Goal: Task Accomplishment & Management: Complete application form

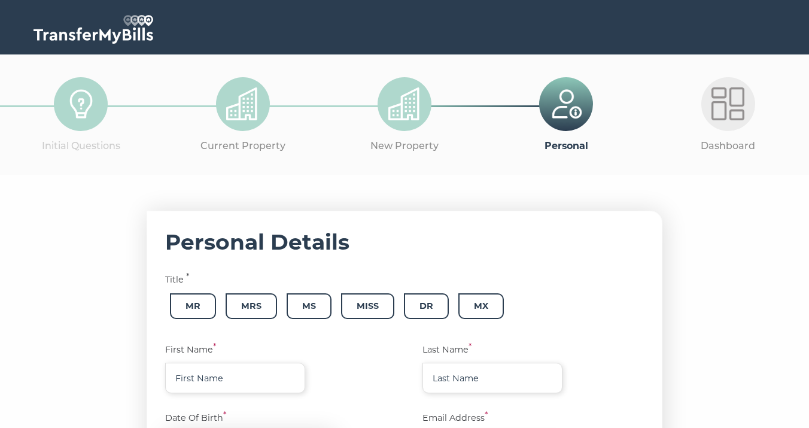
click at [218, 111] on div at bounding box center [243, 104] width 54 height 54
click at [261, 117] on div at bounding box center [243, 104] width 54 height 54
click at [732, 112] on img at bounding box center [727, 103] width 33 height 33
click at [559, 112] on img at bounding box center [566, 103] width 33 height 33
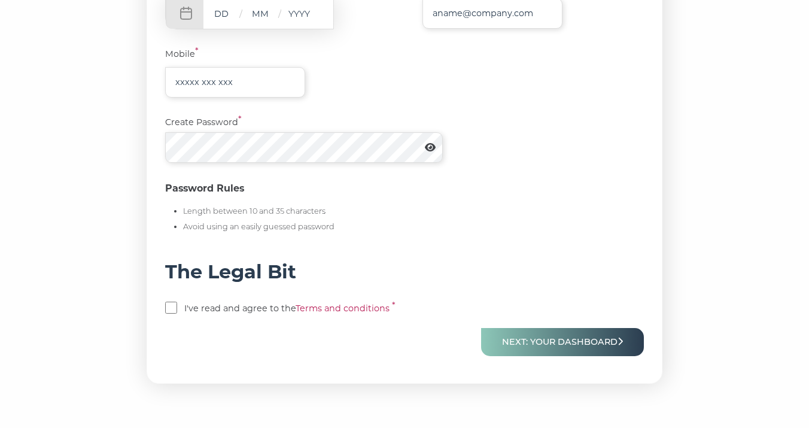
scroll to position [444, 0]
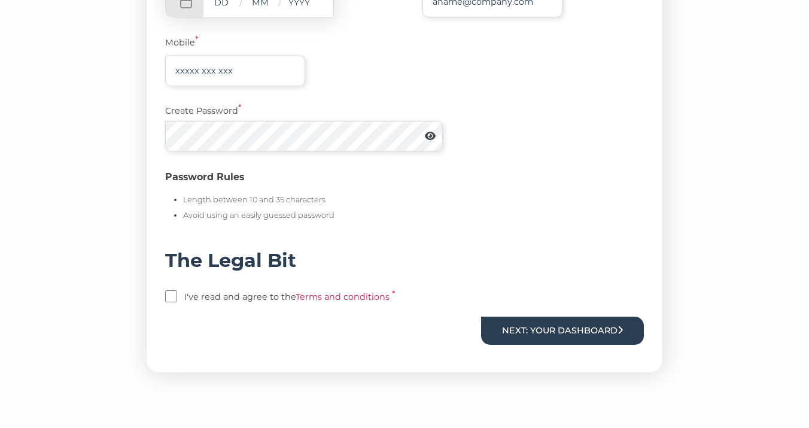
click at [550, 326] on button "Next: Your Dashboard" at bounding box center [562, 330] width 163 height 28
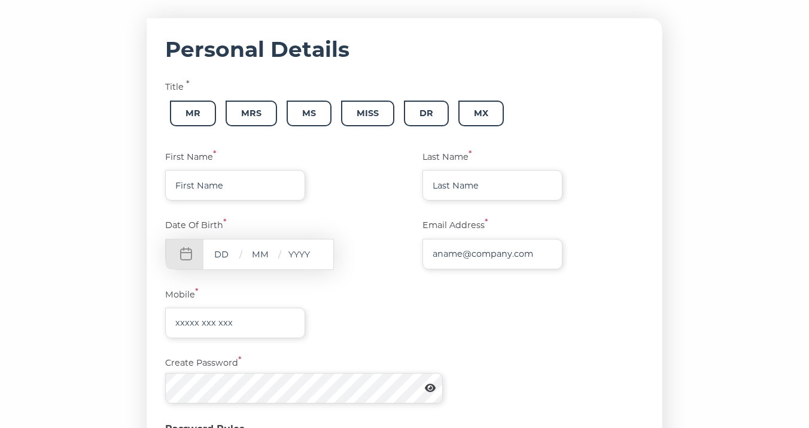
scroll to position [0, 0]
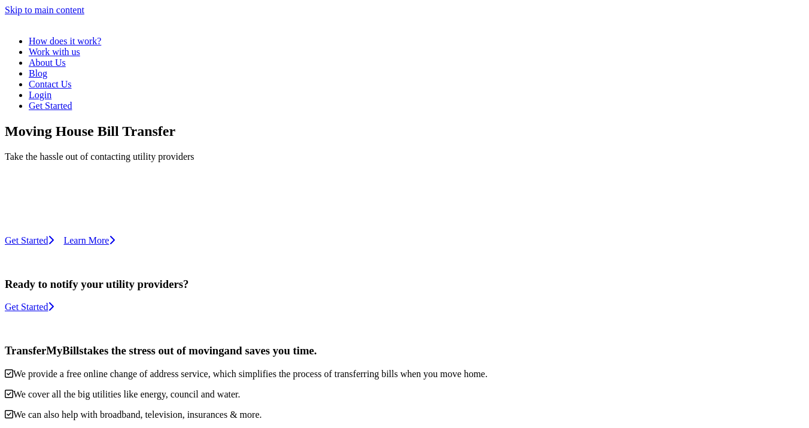
click at [51, 90] on link "Login" at bounding box center [40, 95] width 23 height 10
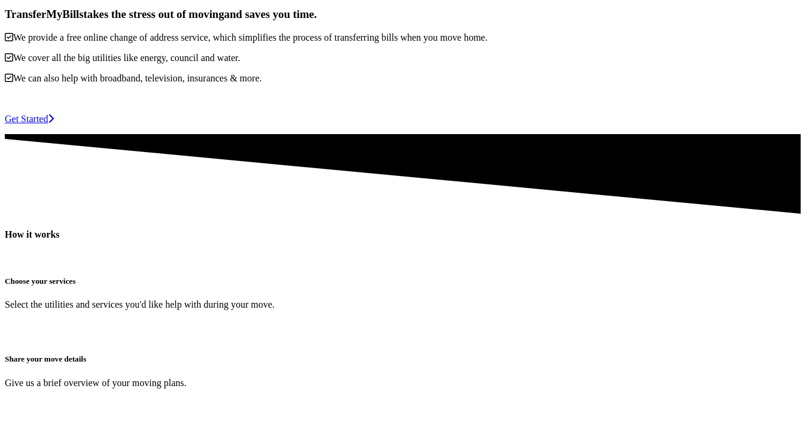
scroll to position [366, 0]
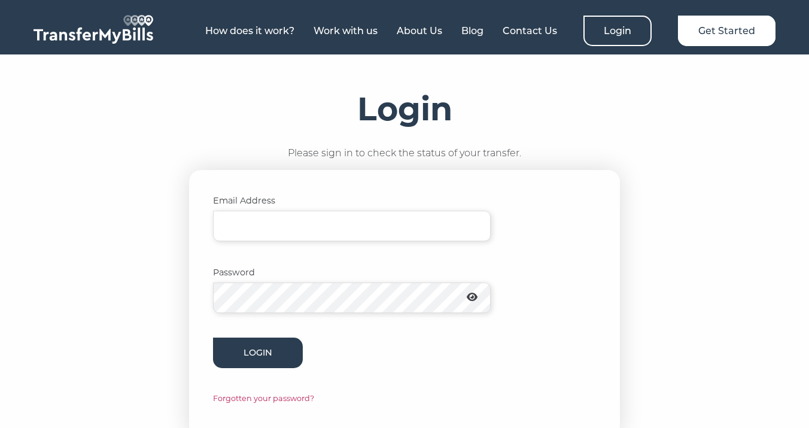
click at [340, 209] on p "Email Address" at bounding box center [404, 217] width 383 height 47
click at [338, 224] on input "Email Address" at bounding box center [352, 226] width 278 height 31
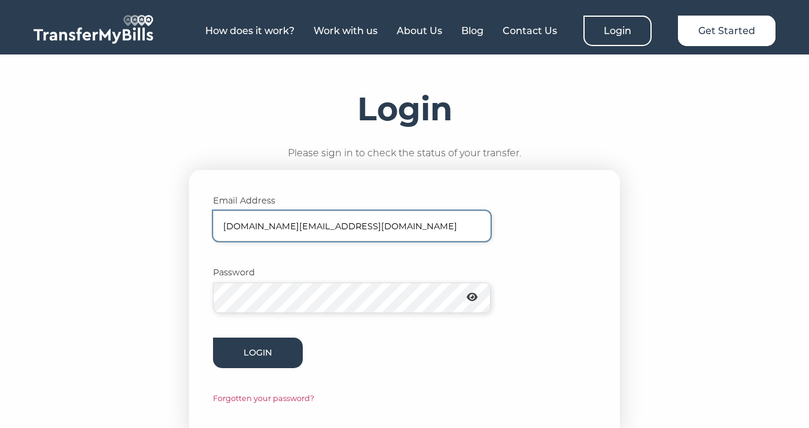
type input "nicolecutler.com@gmail.com"
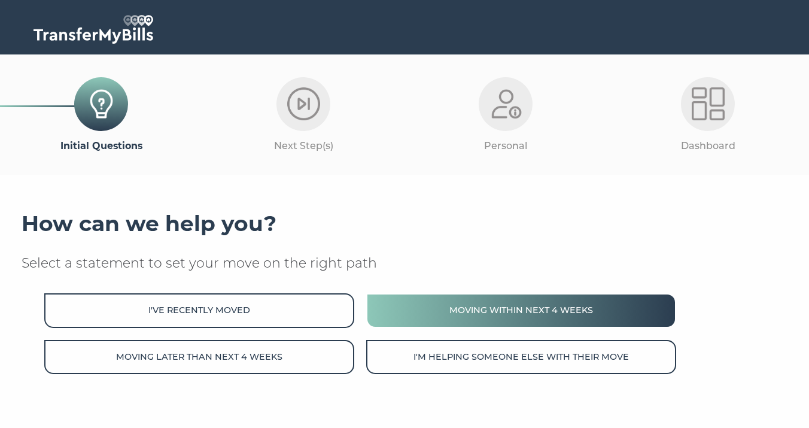
click at [516, 310] on button "Moving within next 4 weeks" at bounding box center [521, 310] width 310 height 34
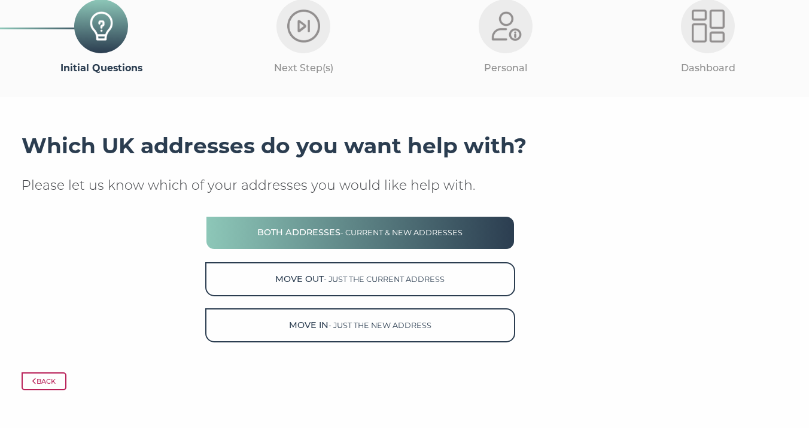
scroll to position [83, 0]
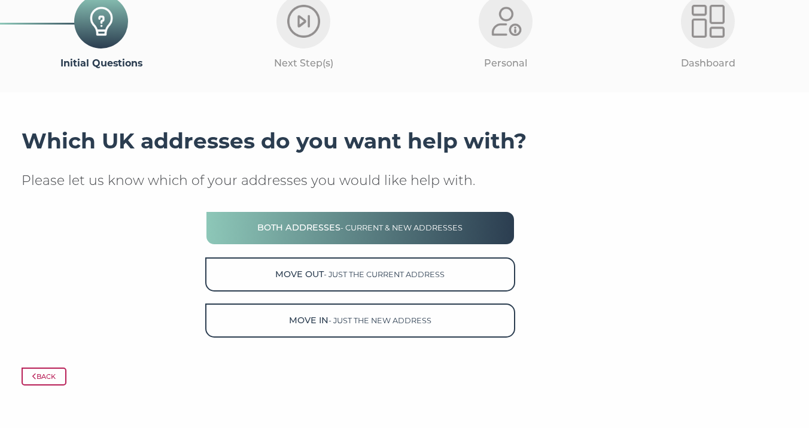
click at [363, 232] on span "- current & new addresses" at bounding box center [401, 227] width 122 height 9
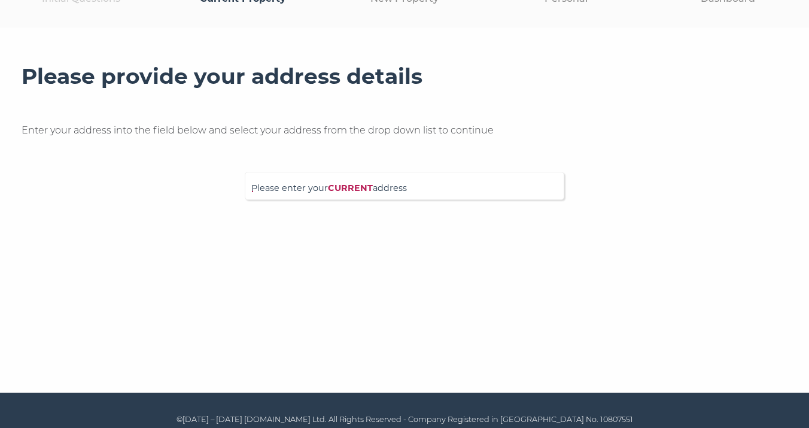
scroll to position [157, 0]
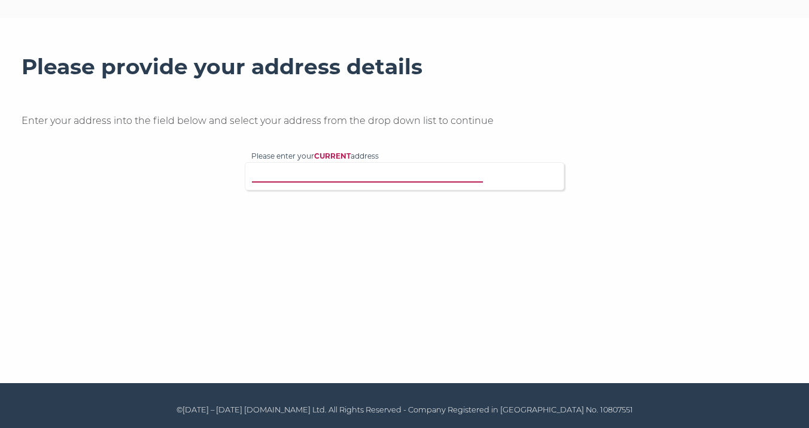
click at [360, 179] on input "Please enter your CURRENT address" at bounding box center [379, 175] width 257 height 12
click at [354, 176] on input "Please enter your CURRENT address" at bounding box center [379, 175] width 257 height 12
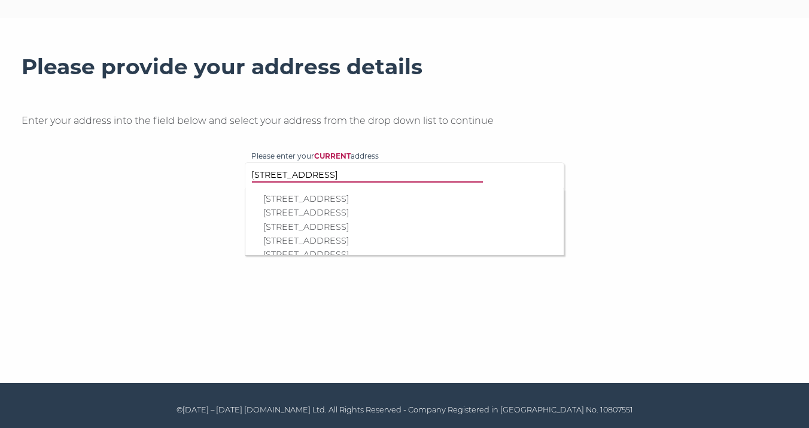
type input "24 Broadwood Road"
click at [404, 200] on p "24 Broadwood Road, Coulsdon, CR5 1PL" at bounding box center [410, 199] width 294 height 14
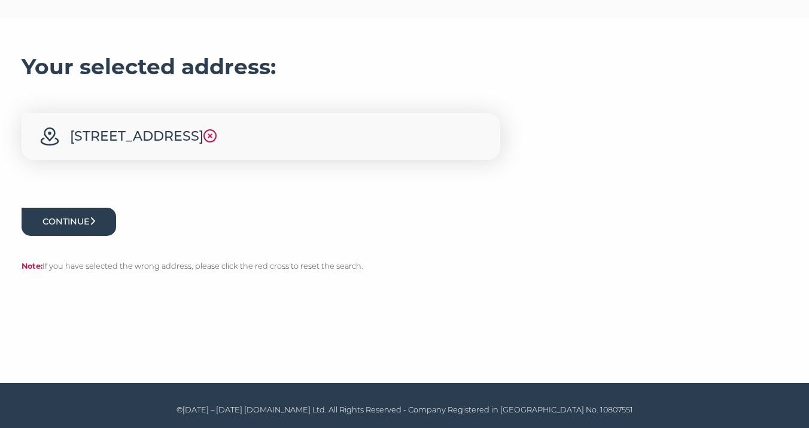
click at [90, 226] on button "Continue" at bounding box center [69, 222] width 95 height 28
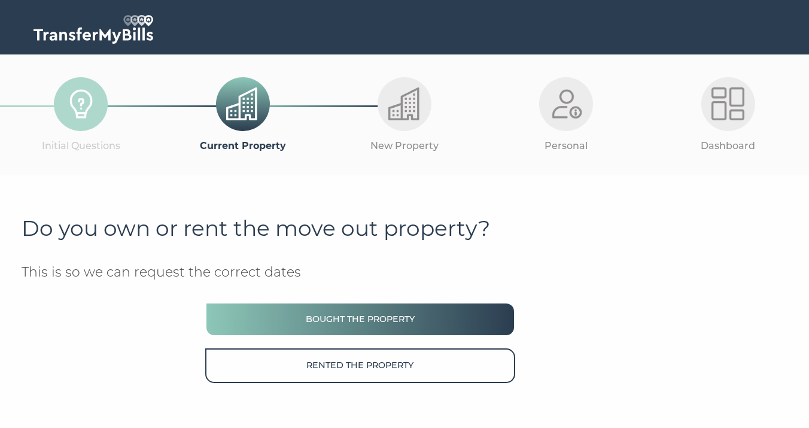
click at [297, 304] on button "Bought the property" at bounding box center [360, 319] width 310 height 34
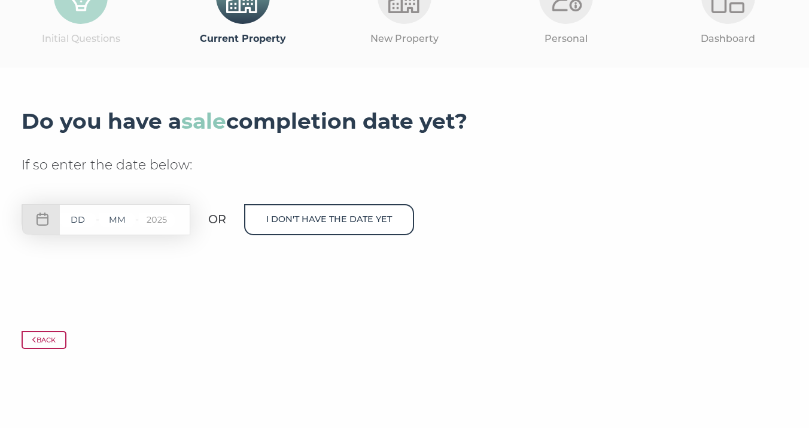
scroll to position [114, 0]
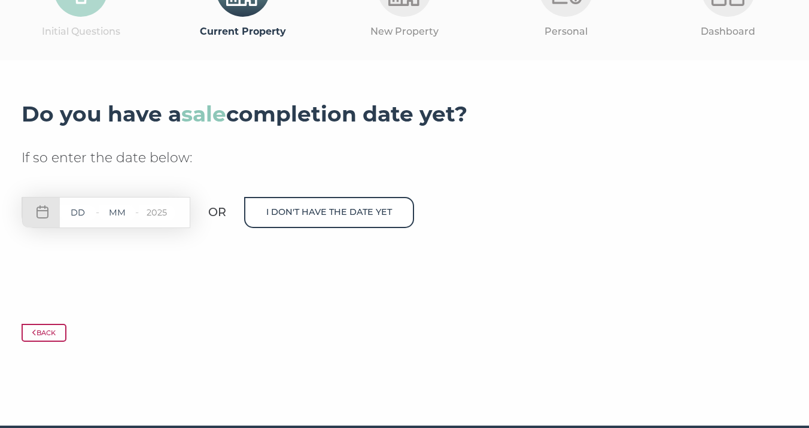
click at [135, 212] on input "text" at bounding box center [117, 212] width 36 height 15
click at [78, 209] on input "text" at bounding box center [78, 212] width 36 height 15
type input "04"
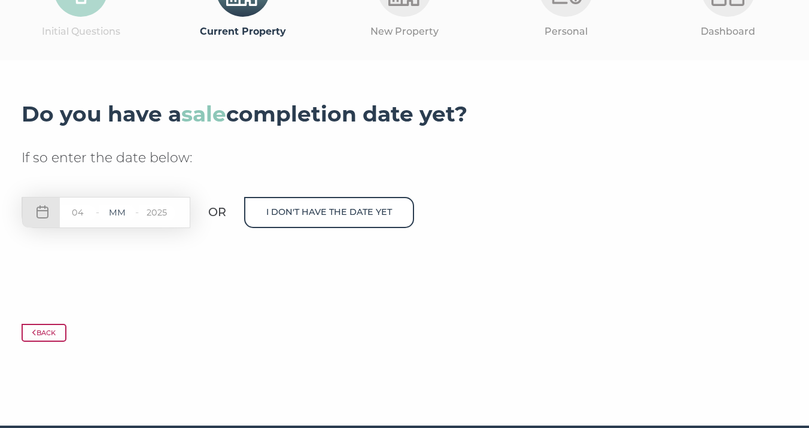
click at [119, 213] on input "text" at bounding box center [117, 212] width 36 height 15
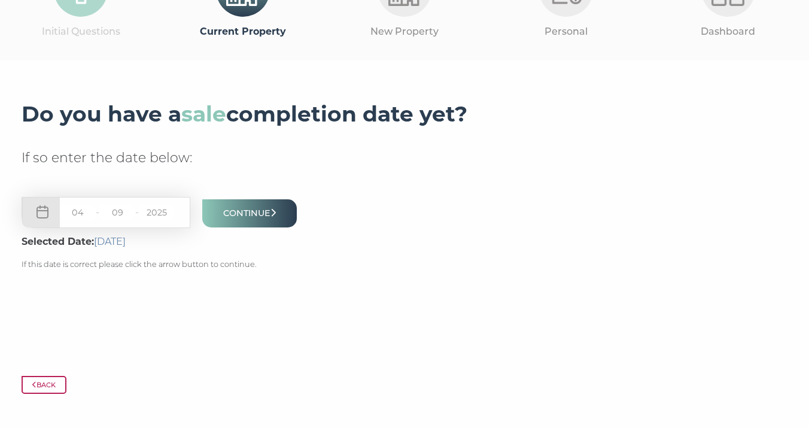
type input "09"
click at [159, 215] on input "2025" at bounding box center [157, 212] width 36 height 15
click at [240, 215] on button "Continue" at bounding box center [249, 213] width 95 height 28
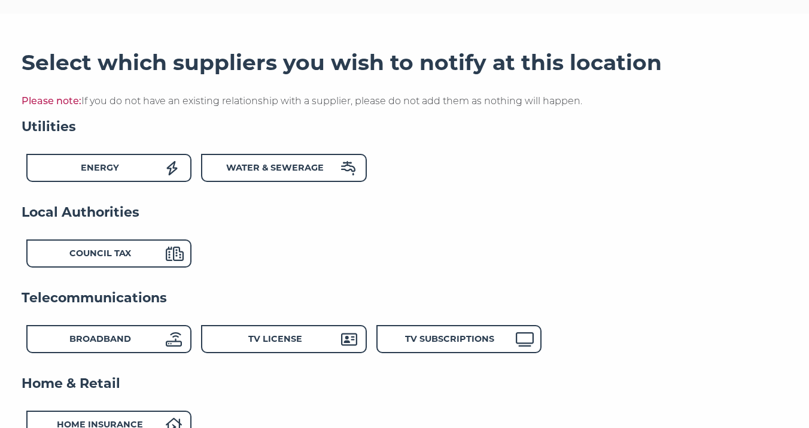
scroll to position [162, 0]
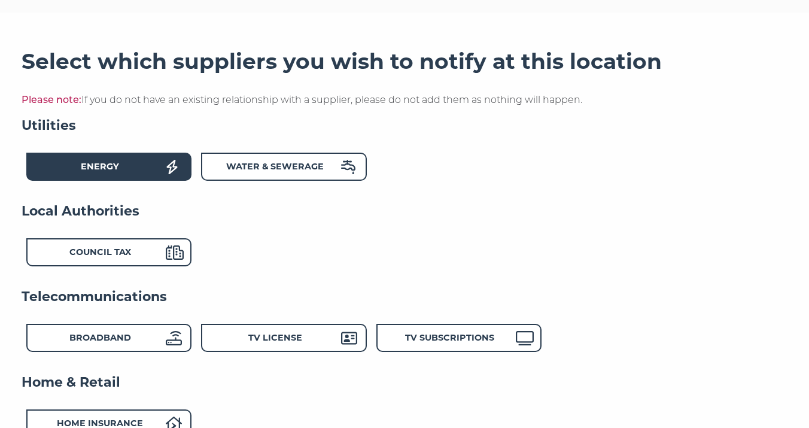
click at [111, 162] on div "Energy" at bounding box center [100, 168] width 132 height 17
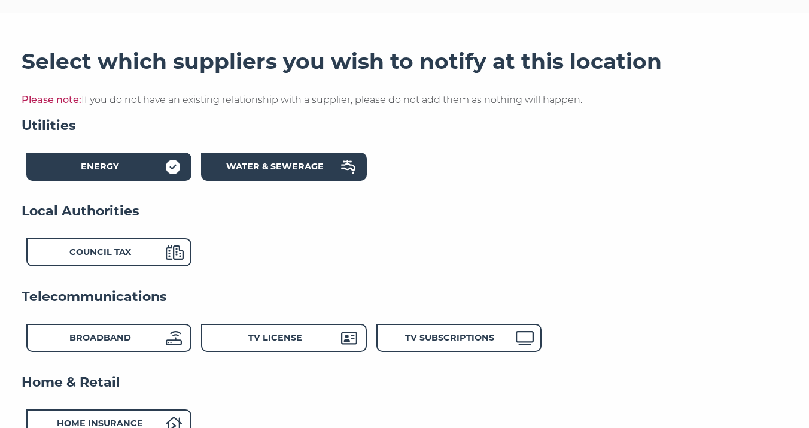
click at [233, 169] on strong "Water & Sewerage" at bounding box center [275, 166] width 98 height 11
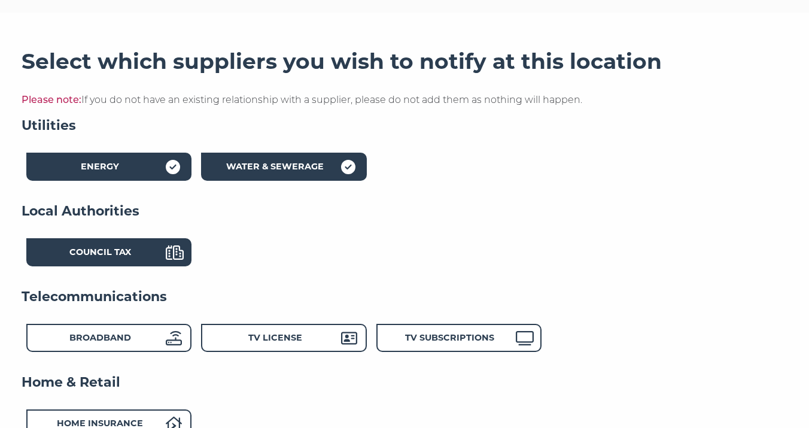
click at [111, 259] on div "Council Tax" at bounding box center [100, 253] width 132 height 17
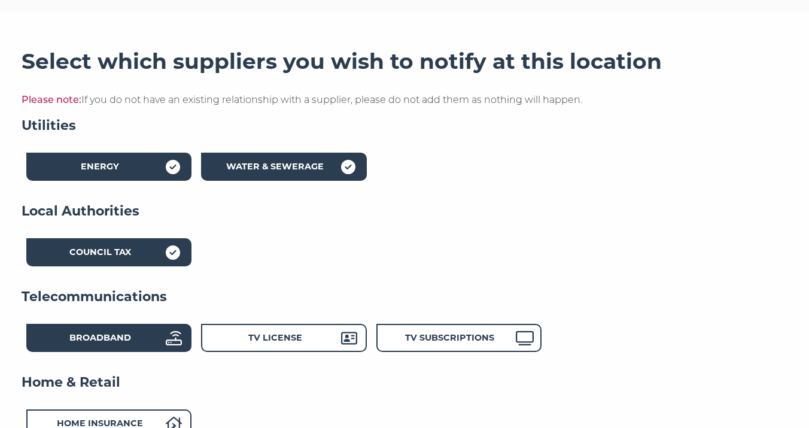
click at [98, 351] on div "Broadband" at bounding box center [108, 338] width 165 height 28
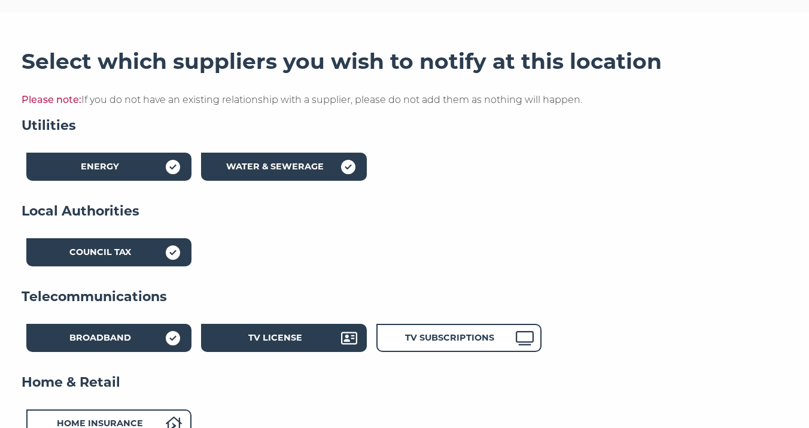
click at [249, 334] on div "TV License" at bounding box center [275, 339] width 132 height 17
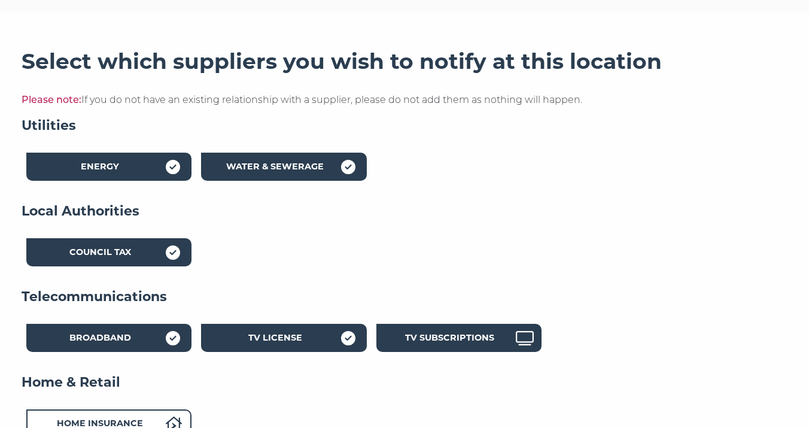
click at [406, 327] on div "TV Subscriptions" at bounding box center [458, 338] width 165 height 28
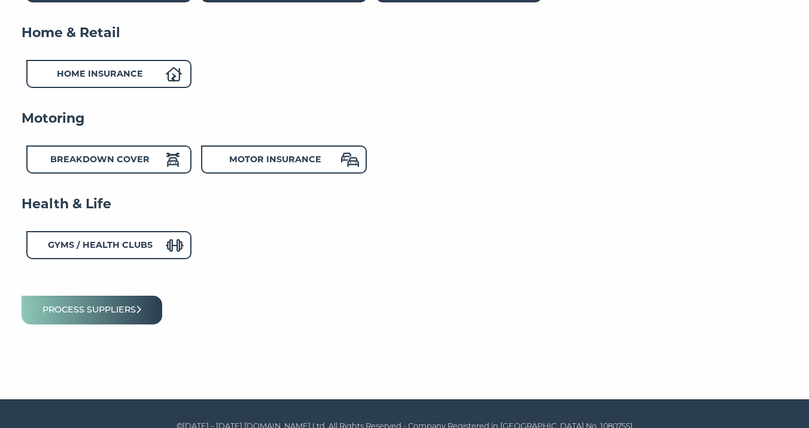
scroll to position [528, 0]
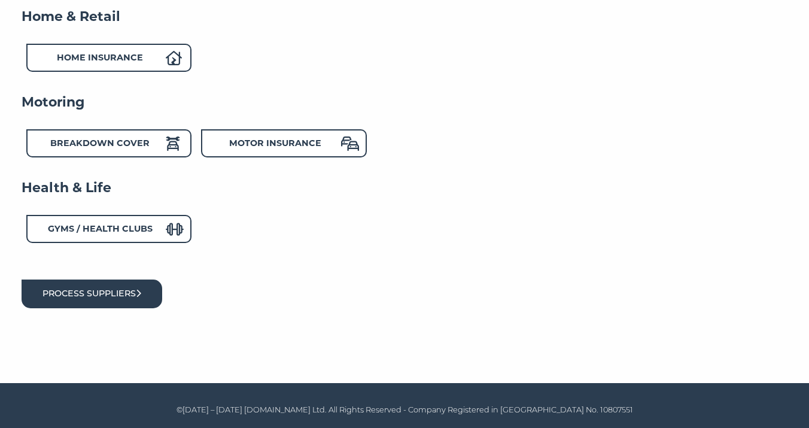
click at [116, 296] on button "Process suppliers" at bounding box center [92, 293] width 141 height 28
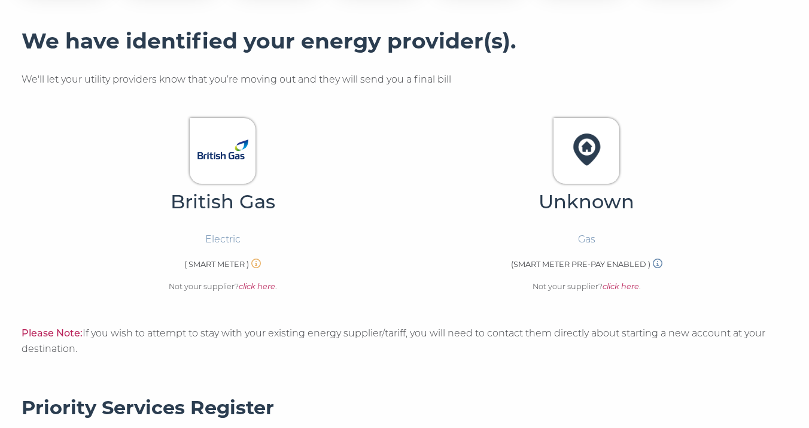
scroll to position [254, 0]
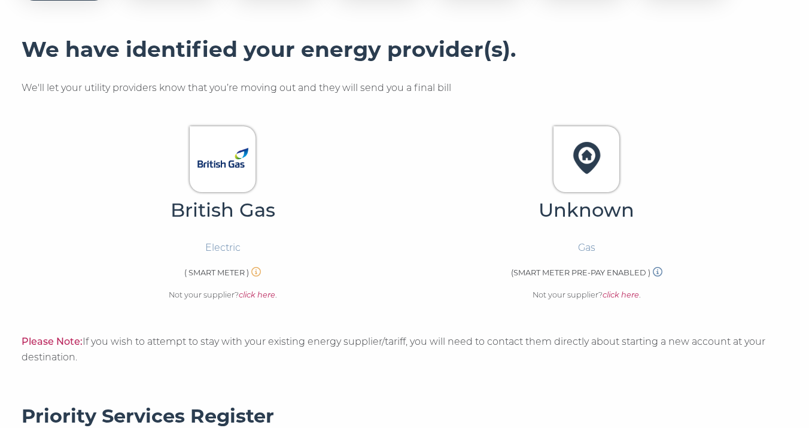
click at [657, 272] on icon at bounding box center [658, 272] width 10 height 10
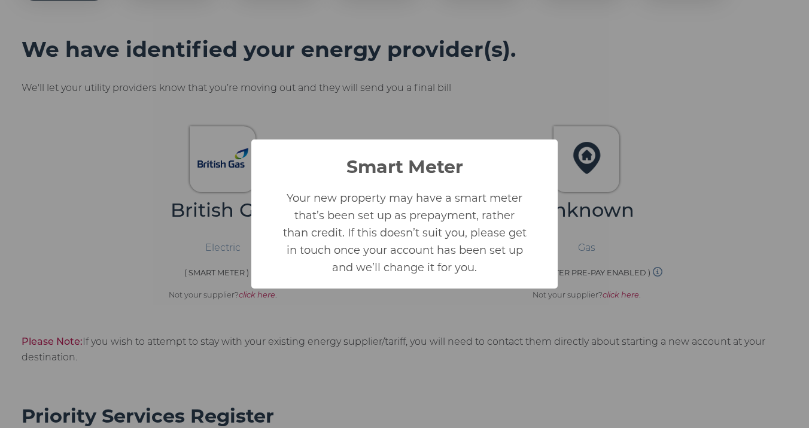
click at [652, 258] on div "Smart Meter × Your new property may have a smart meter that’s been set up as pr…" at bounding box center [404, 214] width 809 height 428
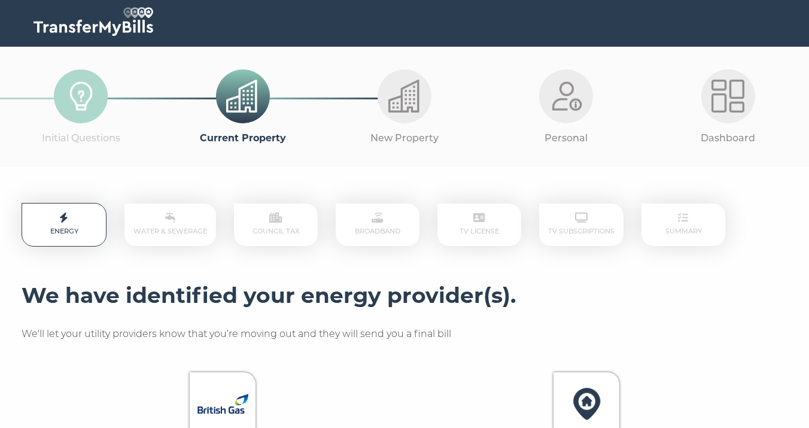
scroll to position [0, 0]
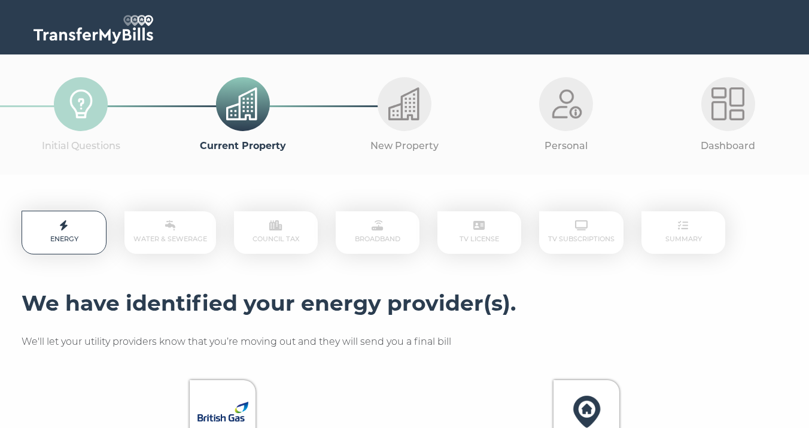
click at [412, 167] on div "New Property" at bounding box center [405, 114] width 162 height 120
click at [333, 149] on p "New Property" at bounding box center [405, 146] width 162 height 16
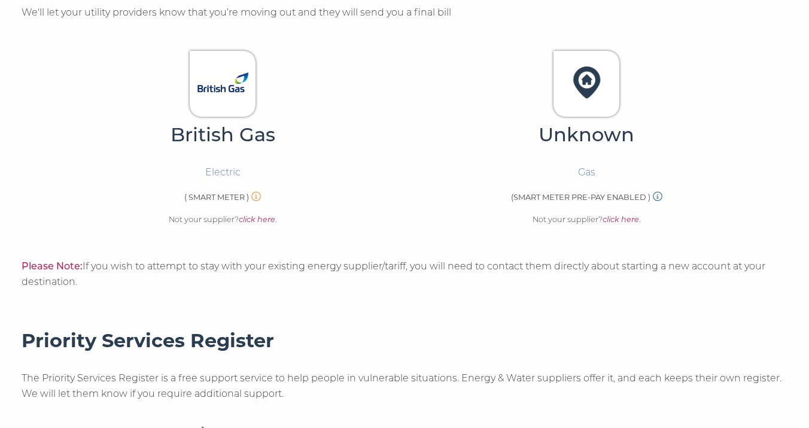
scroll to position [333, 0]
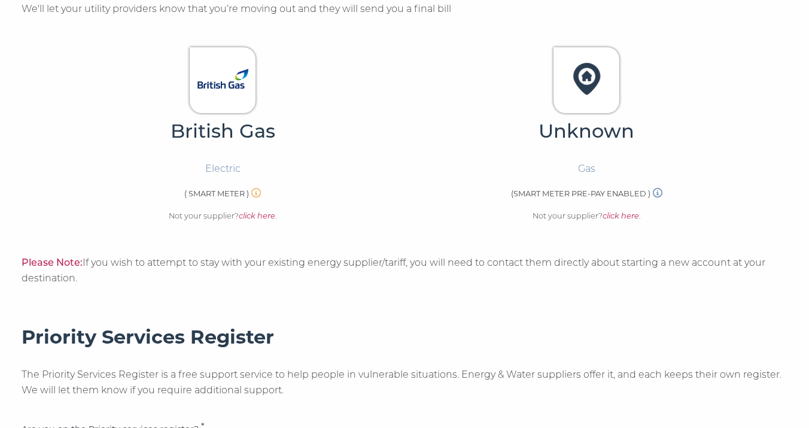
click at [657, 192] on icon at bounding box center [658, 193] width 10 height 10
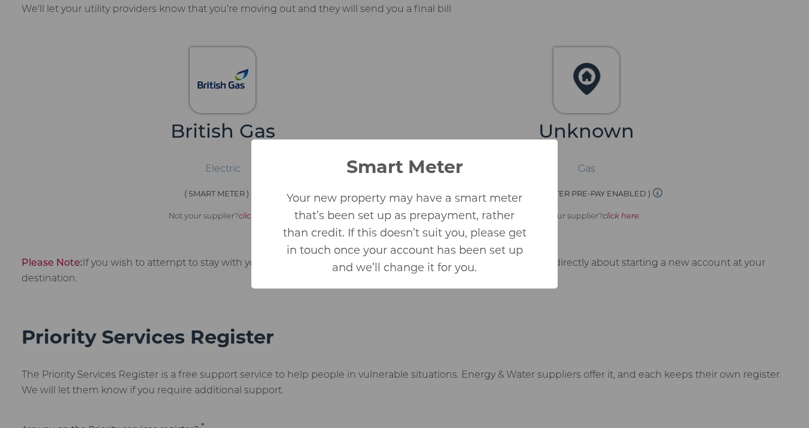
click at [687, 191] on div "Smart Meter × Your new property may have a smart meter that’s been set up as pr…" at bounding box center [404, 214] width 809 height 428
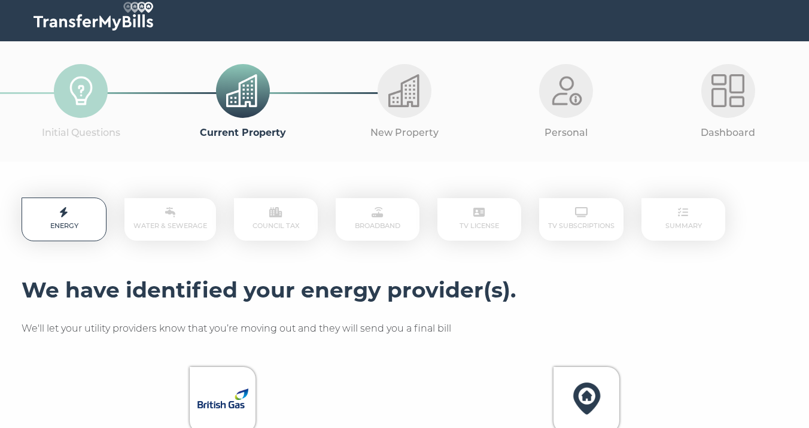
scroll to position [0, 0]
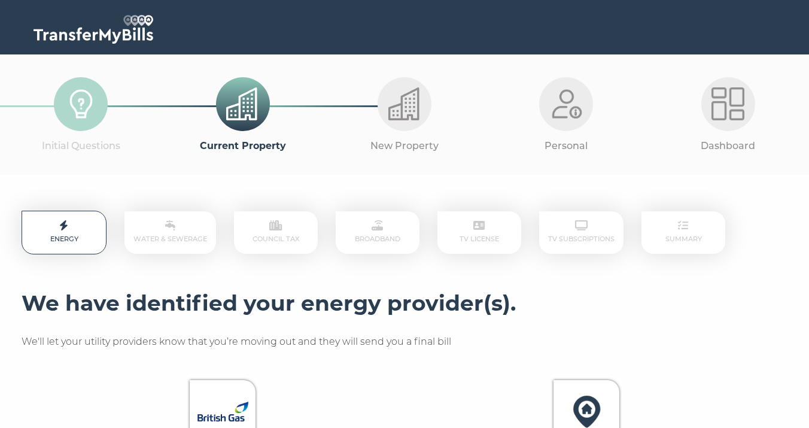
click at [80, 112] on img at bounding box center [81, 103] width 33 height 33
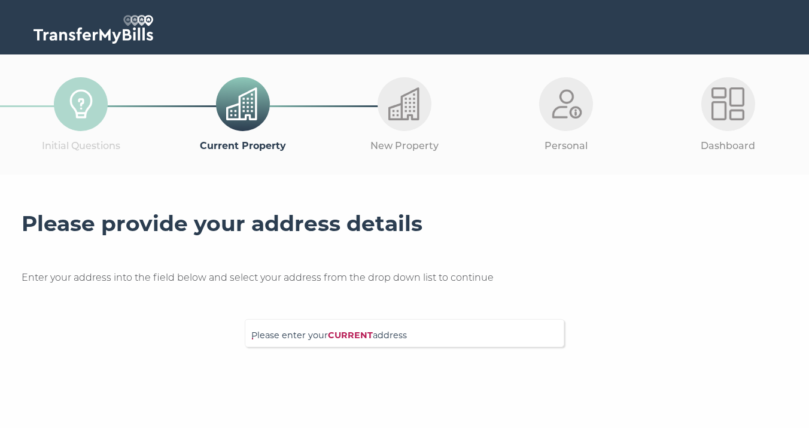
scroll to position [157, 0]
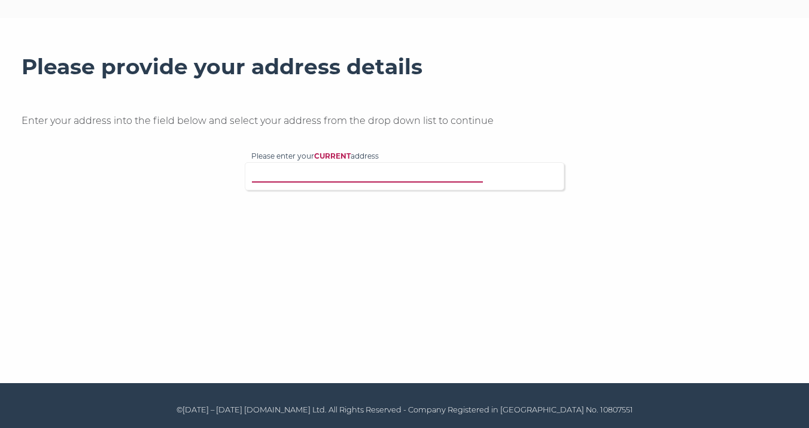
click at [359, 179] on input "Please enter your CURRENT address" at bounding box center [379, 175] width 257 height 12
click at [359, 175] on input "Please enter your CURRENT address" at bounding box center [379, 175] width 257 height 12
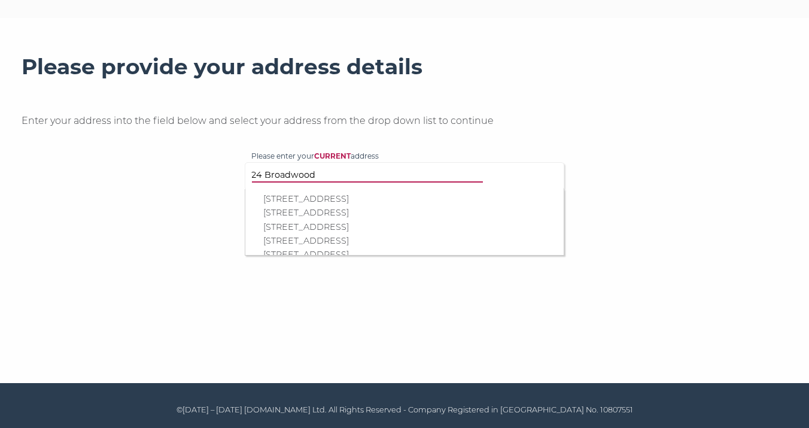
type input "24 Broadwood"
click at [378, 199] on p "24 Broadwood Road, Coulsdon, CR5 1PL" at bounding box center [410, 199] width 294 height 14
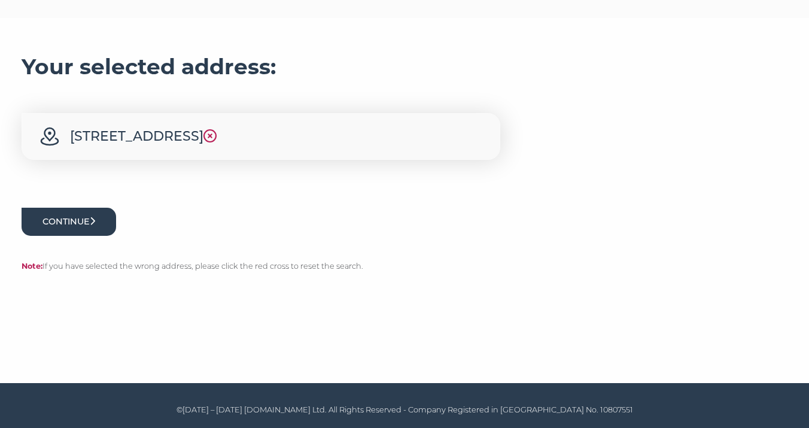
click at [87, 228] on button "Continue" at bounding box center [69, 222] width 95 height 28
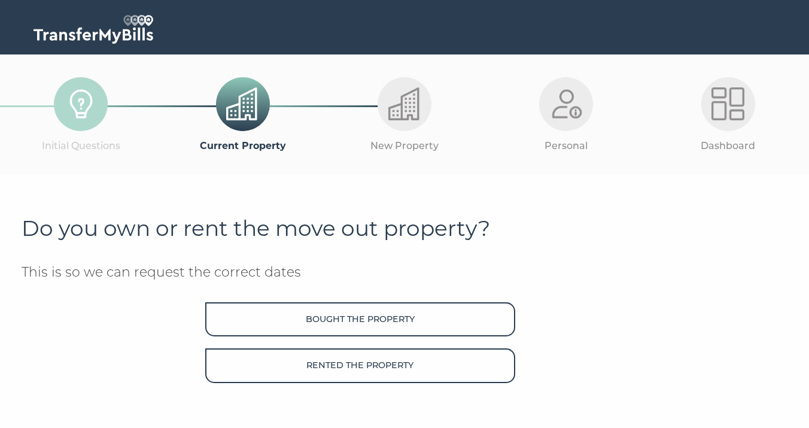
click at [96, 41] on img at bounding box center [94, 29] width 120 height 29
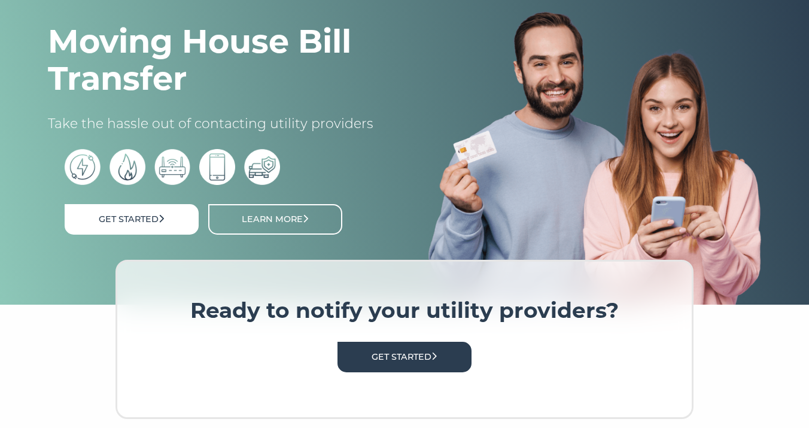
scroll to position [111, 0]
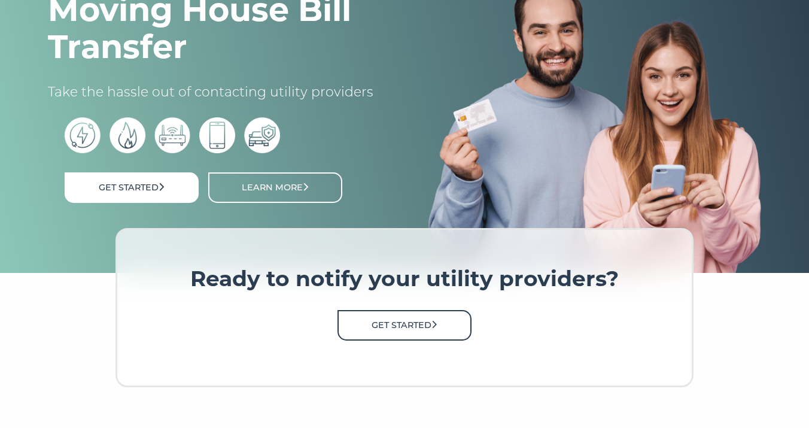
click at [410, 321] on link "Get Started" at bounding box center [404, 325] width 134 height 31
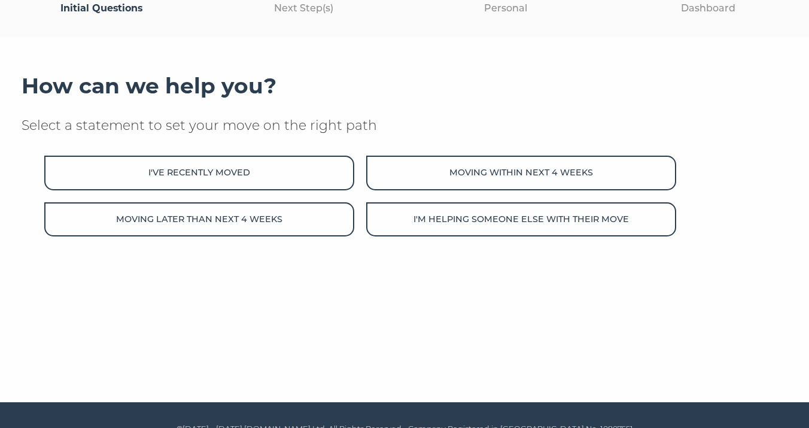
scroll to position [138, 0]
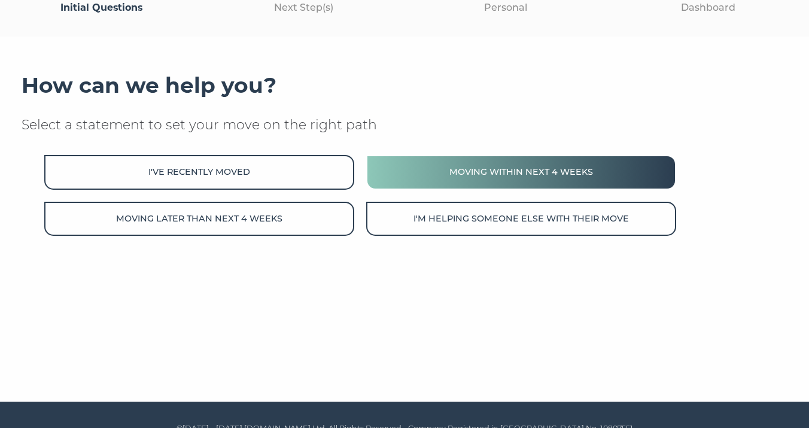
click at [461, 178] on button "Moving within next 4 weeks" at bounding box center [521, 172] width 310 height 34
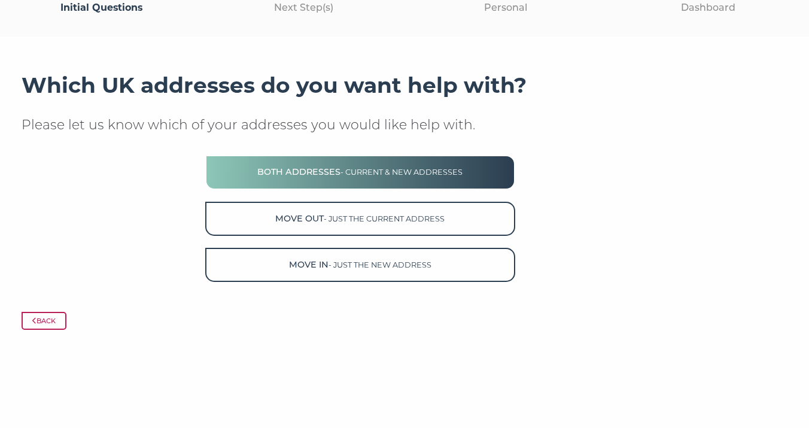
click at [398, 178] on button "Both Addresses - current & new addresses" at bounding box center [360, 172] width 310 height 34
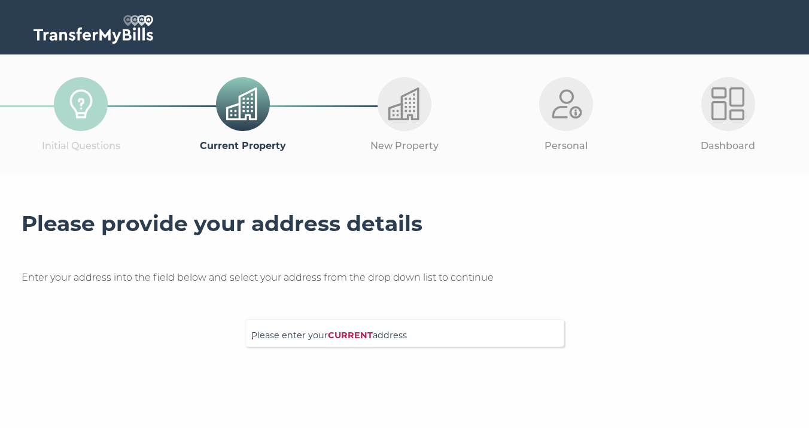
click at [351, 340] on strong "CURRENT" at bounding box center [350, 335] width 45 height 11
click at [351, 337] on input "Please enter your CURRENT address" at bounding box center [379, 331] width 257 height 12
click at [346, 328] on input "Please enter your CURRENT address" at bounding box center [379, 331] width 257 height 12
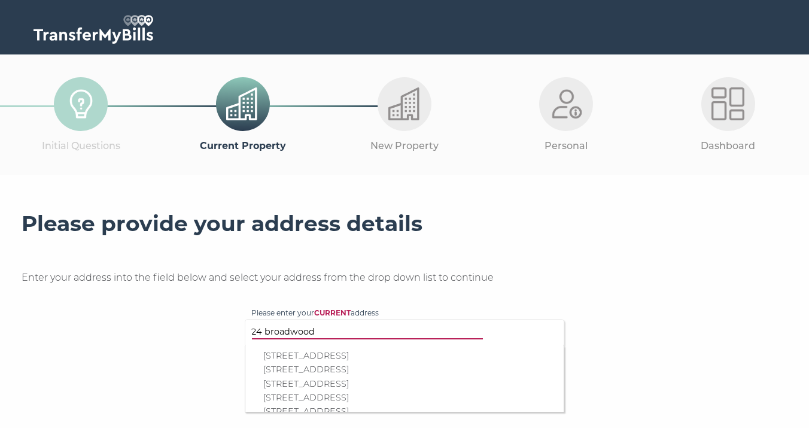
type input "24 broadwood"
click at [366, 356] on p "24 Broadwood Road, Coulsdon, CR5 1PL" at bounding box center [410, 356] width 294 height 14
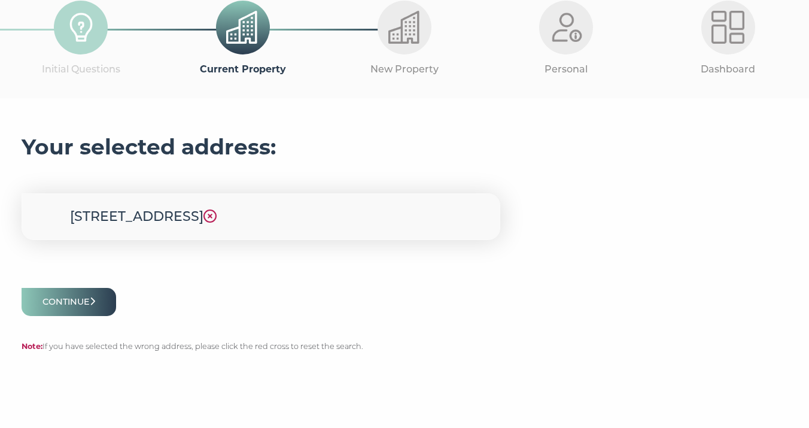
scroll to position [87, 0]
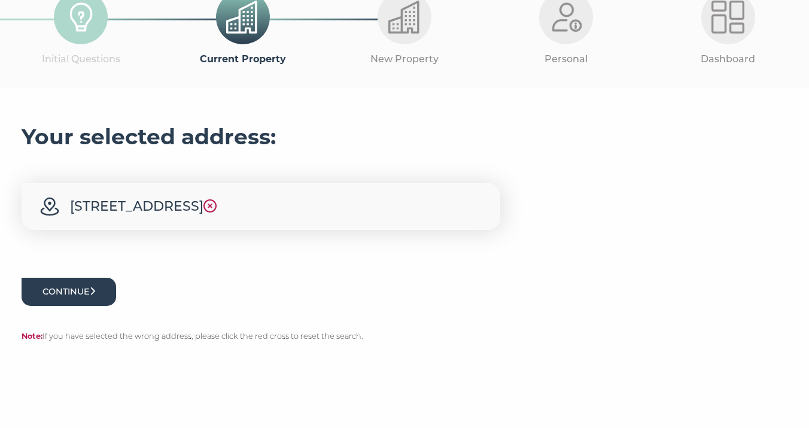
click at [105, 291] on button "Continue" at bounding box center [69, 292] width 95 height 28
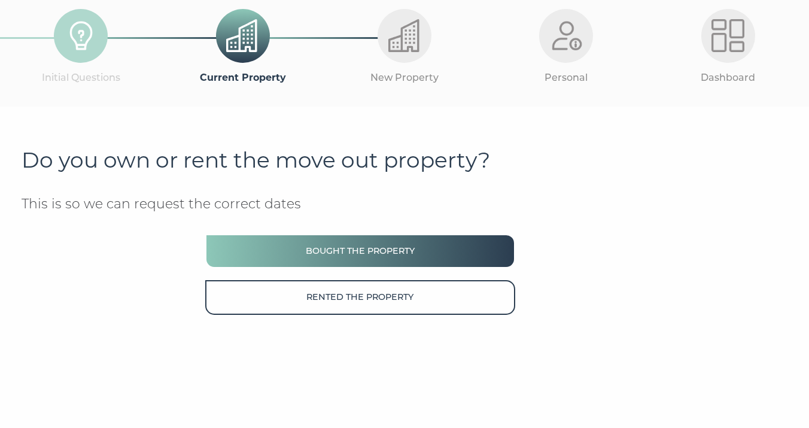
scroll to position [80, 0]
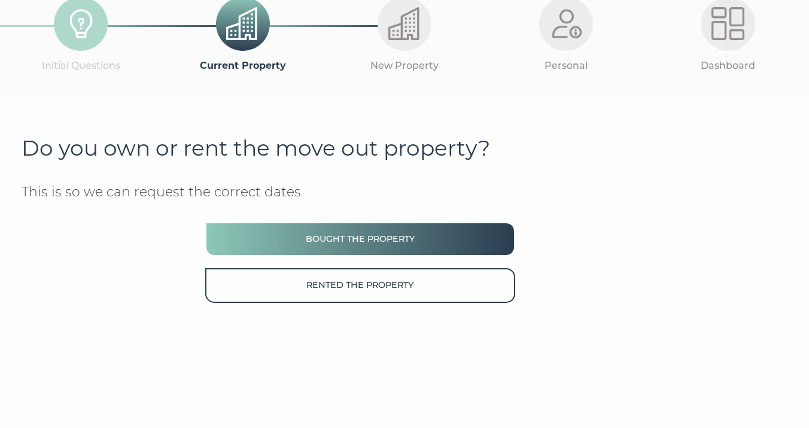
click at [351, 240] on button "Bought the property" at bounding box center [360, 239] width 310 height 34
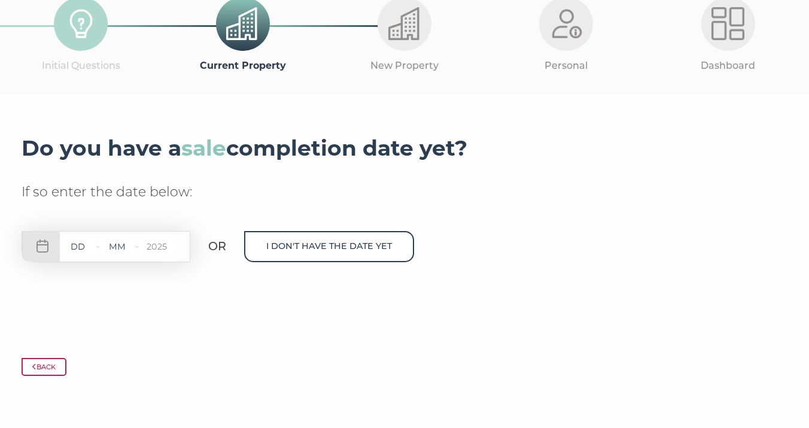
click at [88, 245] on input "text" at bounding box center [78, 246] width 36 height 15
type input "04"
click at [121, 245] on input "text" at bounding box center [117, 246] width 36 height 15
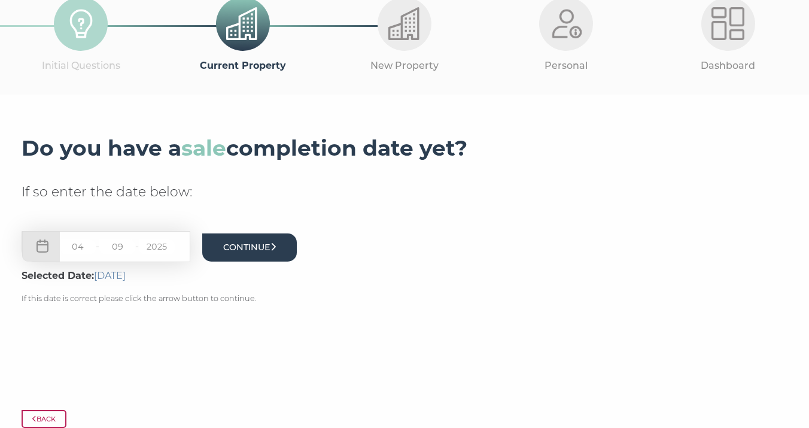
type input "09"
click at [245, 248] on button "Continue" at bounding box center [249, 247] width 95 height 28
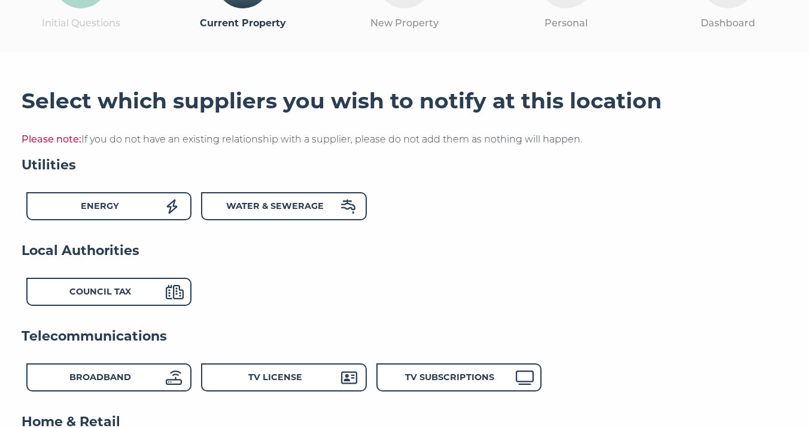
scroll to position [125, 0]
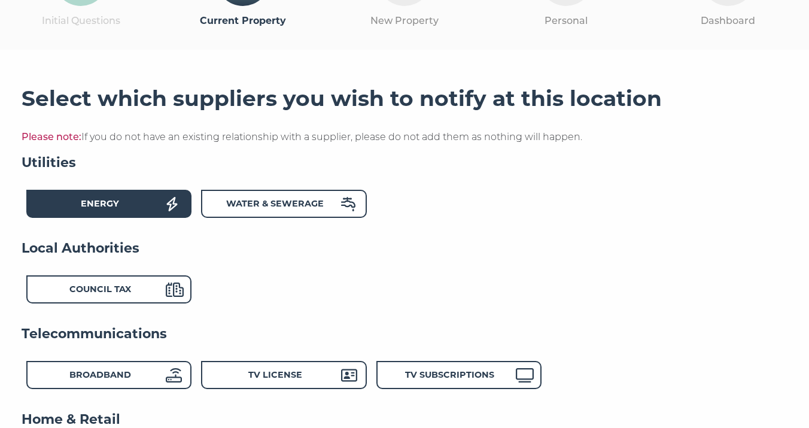
click at [107, 211] on div "Energy" at bounding box center [100, 205] width 132 height 17
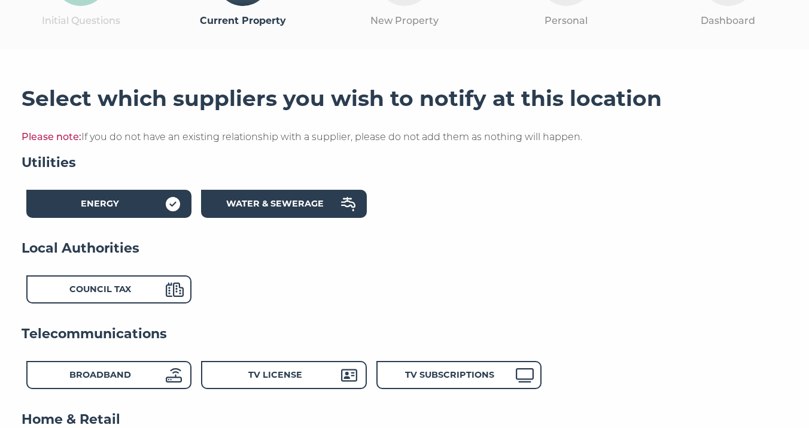
click at [251, 205] on strong "Water & Sewerage" at bounding box center [275, 203] width 98 height 11
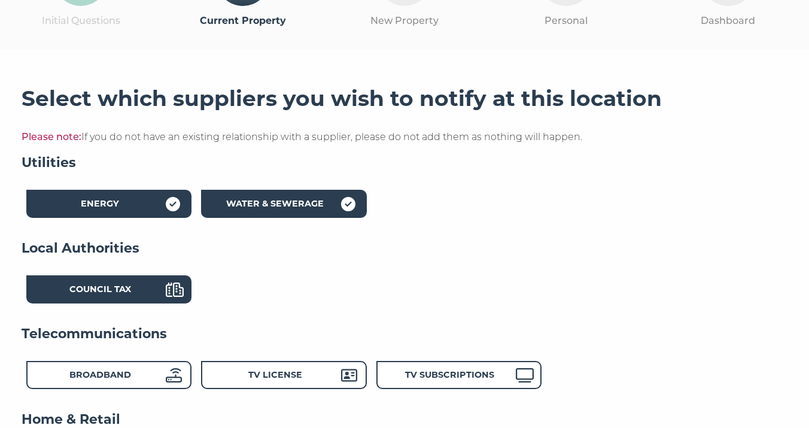
click at [138, 296] on div "Council Tax" at bounding box center [100, 290] width 132 height 17
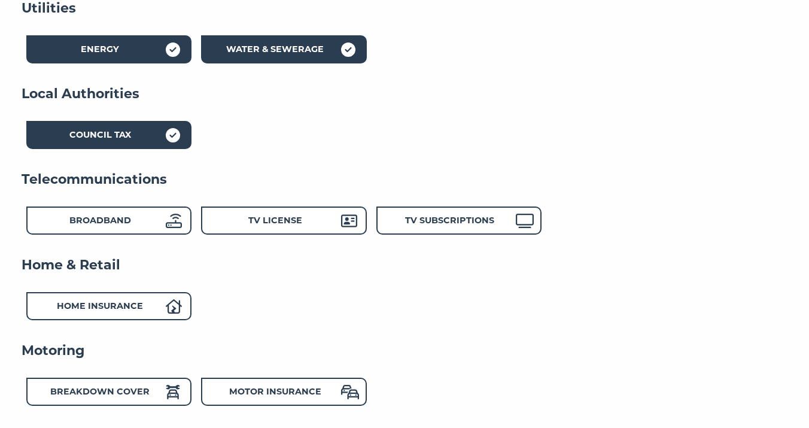
scroll to position [327, 0]
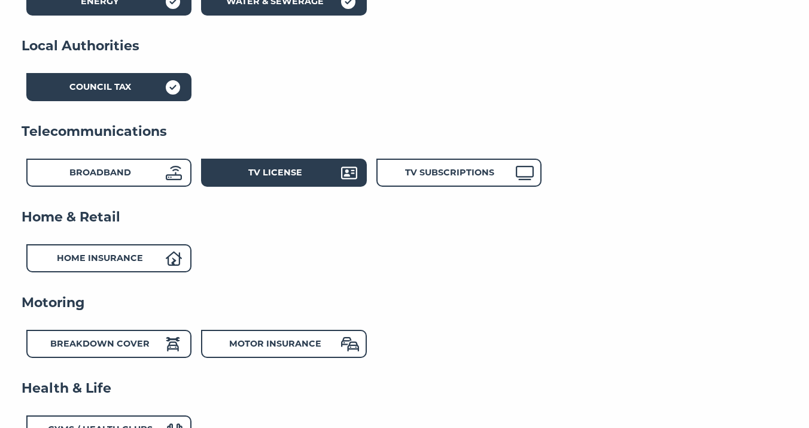
click at [277, 175] on strong "TV License" at bounding box center [275, 172] width 54 height 11
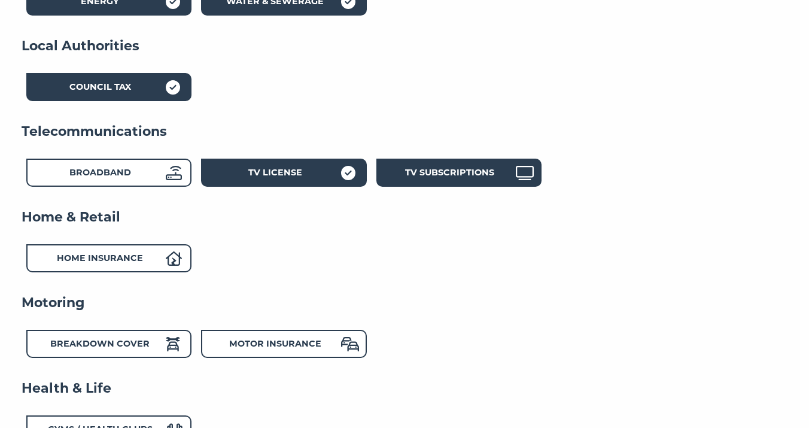
click at [422, 172] on strong "TV Subscriptions" at bounding box center [449, 172] width 89 height 11
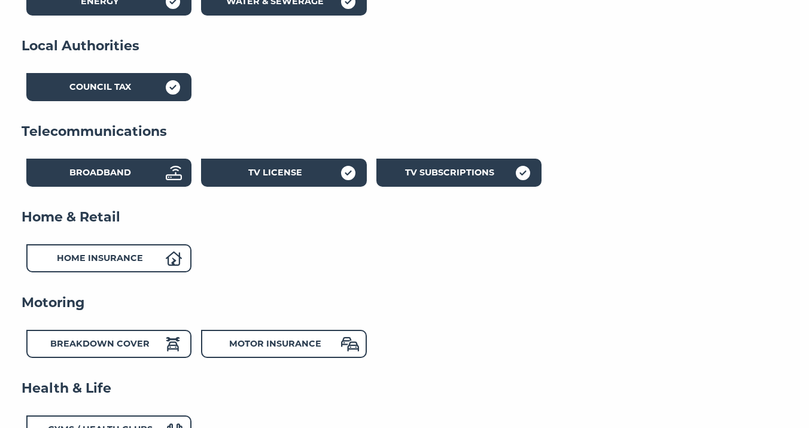
click at [108, 177] on strong "Broadband" at bounding box center [100, 172] width 62 height 11
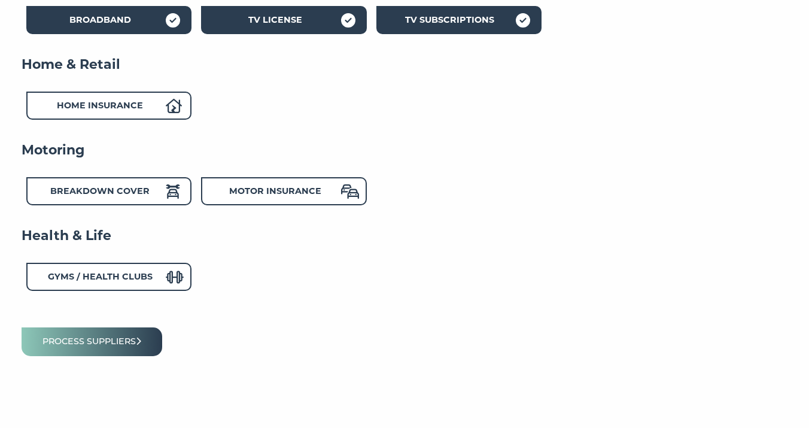
scroll to position [482, 0]
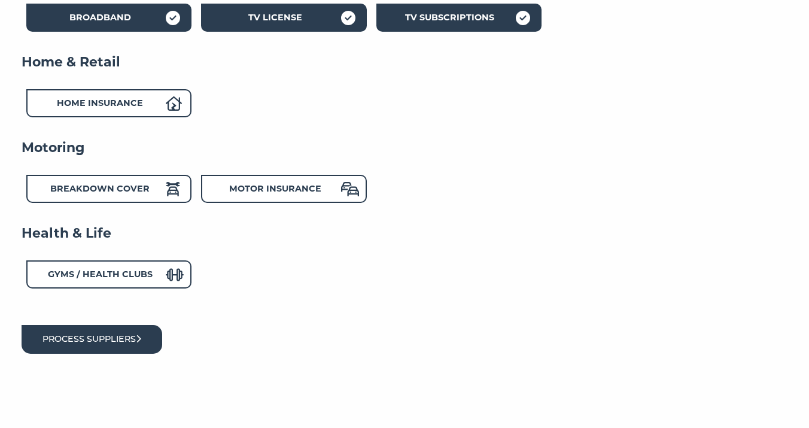
click at [99, 333] on button "Process suppliers" at bounding box center [92, 339] width 141 height 28
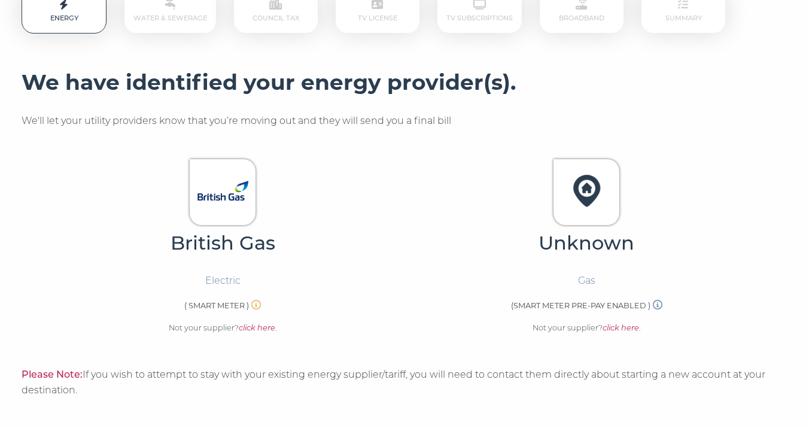
scroll to position [226, 0]
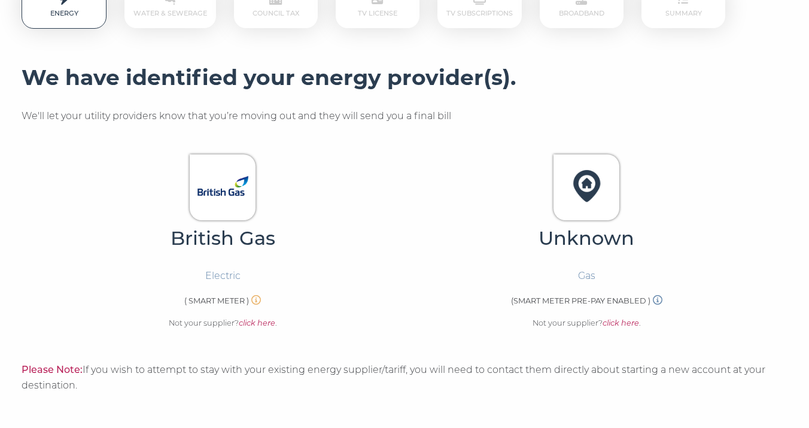
click at [203, 186] on img at bounding box center [222, 185] width 51 height 51
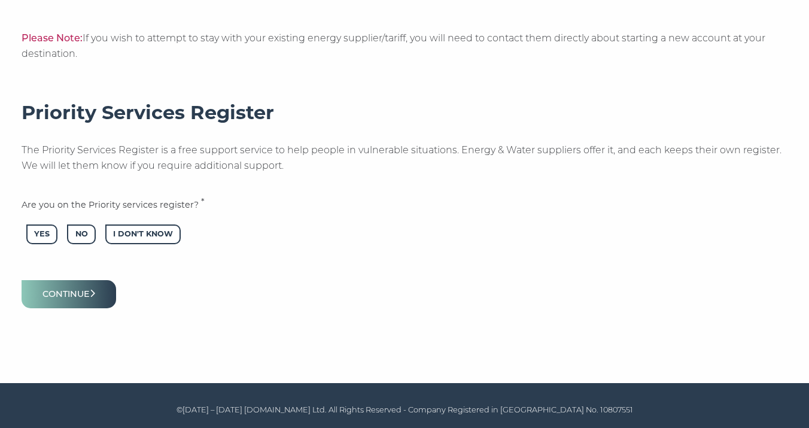
scroll to position [557, 0]
click at [82, 298] on button "Continue" at bounding box center [69, 294] width 95 height 28
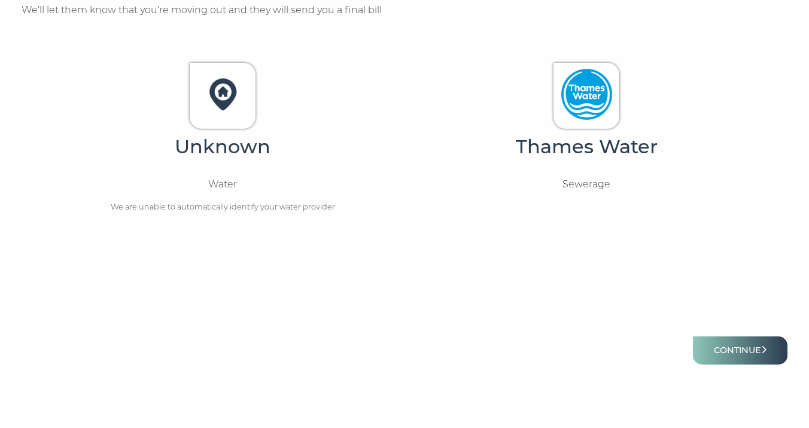
scroll to position [388, 0]
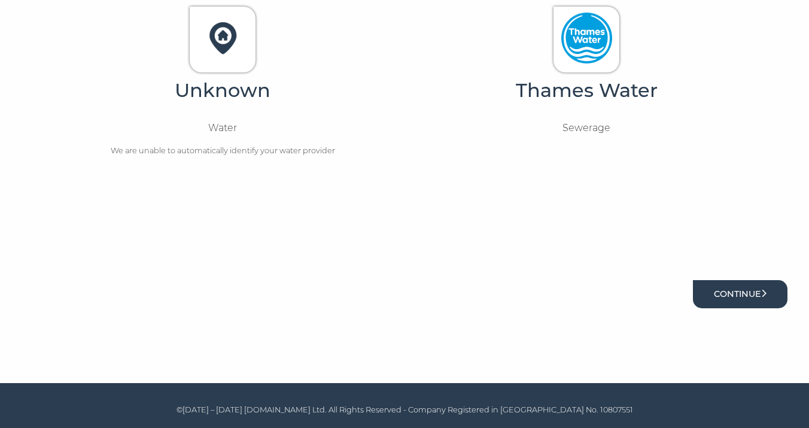
click at [723, 297] on button "Continue" at bounding box center [740, 294] width 95 height 28
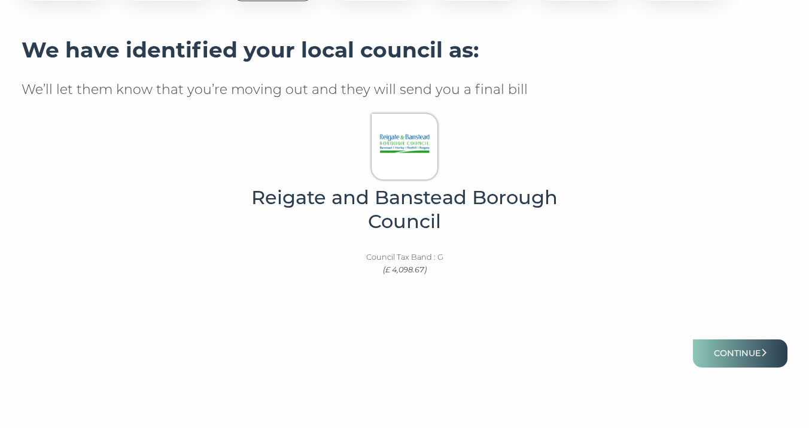
scroll to position [312, 0]
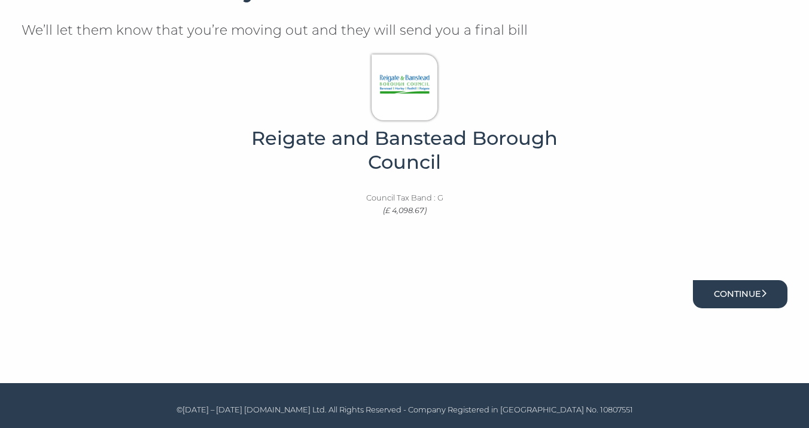
click at [751, 293] on button "Continue" at bounding box center [740, 294] width 95 height 28
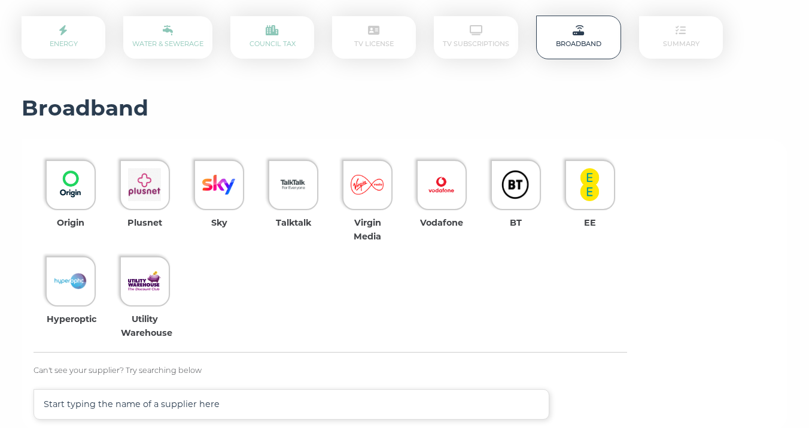
scroll to position [197, 0]
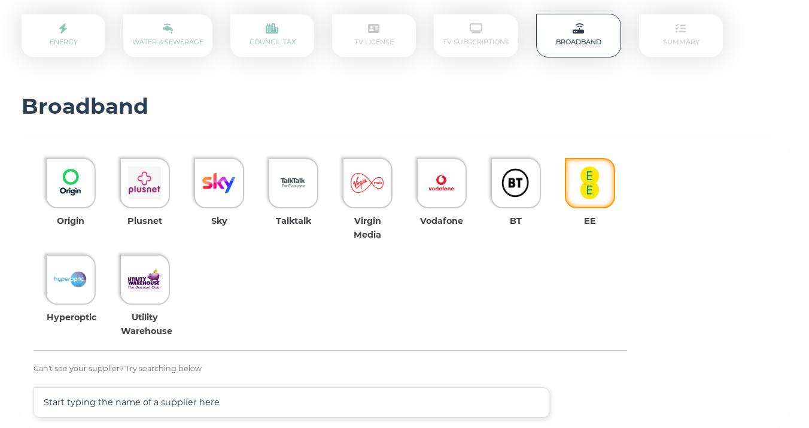
click at [598, 182] on img at bounding box center [589, 182] width 33 height 33
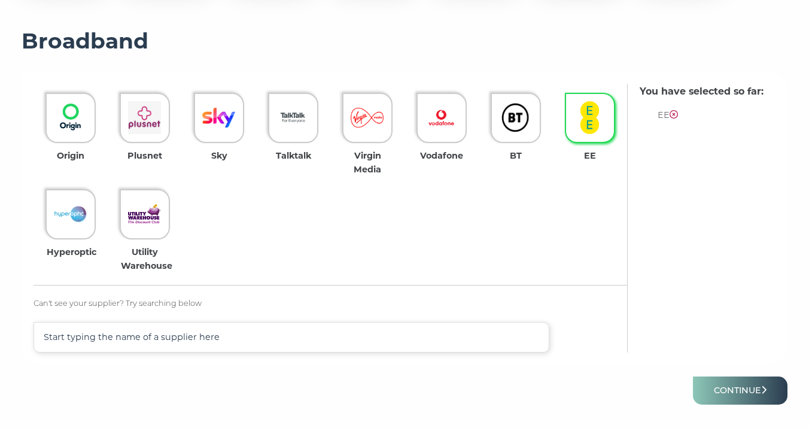
scroll to position [358, 0]
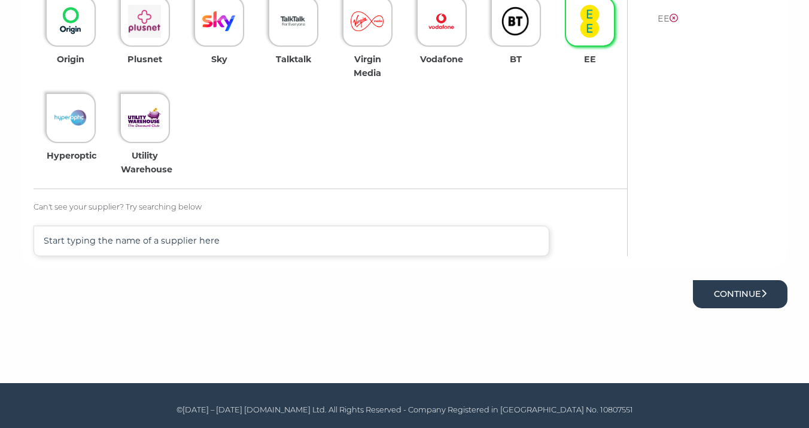
click at [742, 290] on button "Continue" at bounding box center [740, 294] width 95 height 28
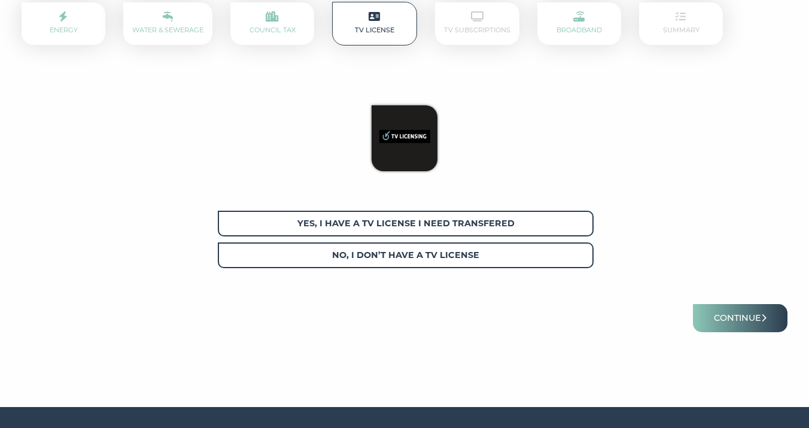
scroll to position [233, 0]
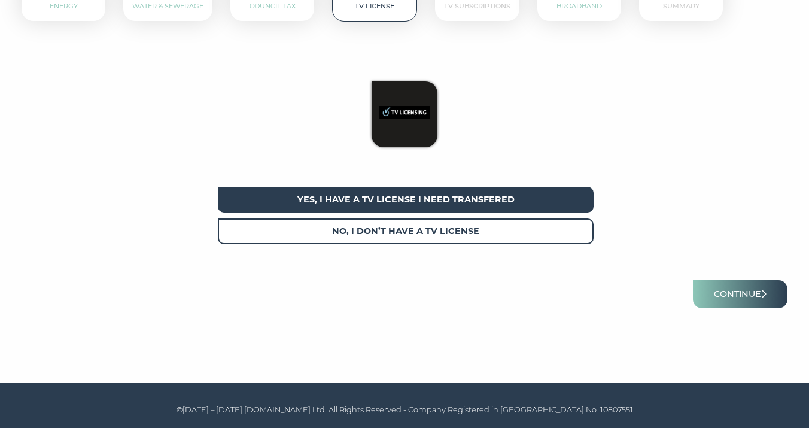
click at [530, 199] on span "Yes, I have a tv license I need transfered" at bounding box center [406, 200] width 376 height 26
click at [748, 292] on button "Continue" at bounding box center [740, 294] width 95 height 28
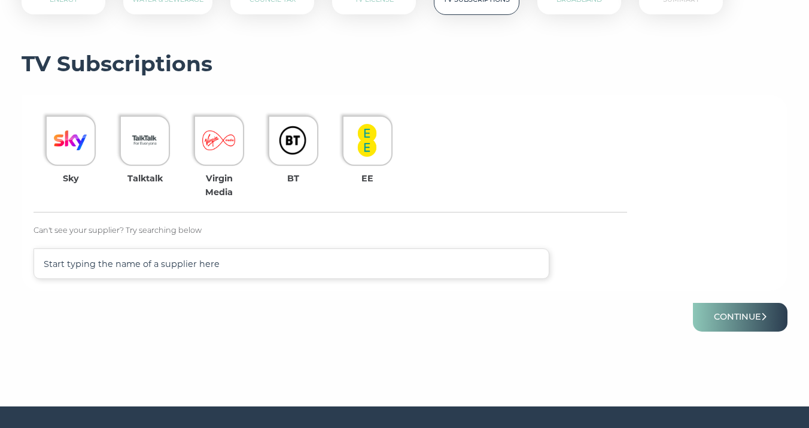
scroll to position [245, 0]
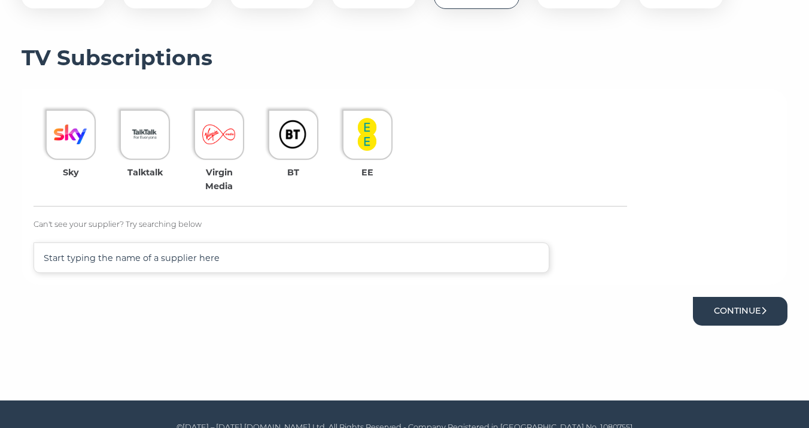
click at [727, 306] on button "Continue" at bounding box center [740, 311] width 95 height 28
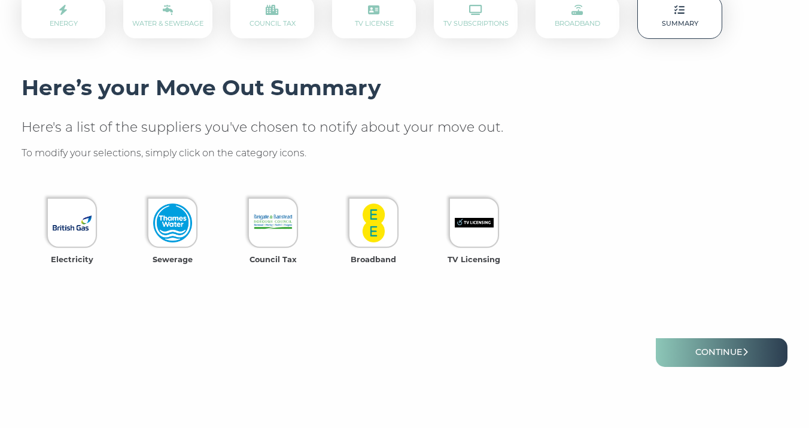
scroll to position [215, 0]
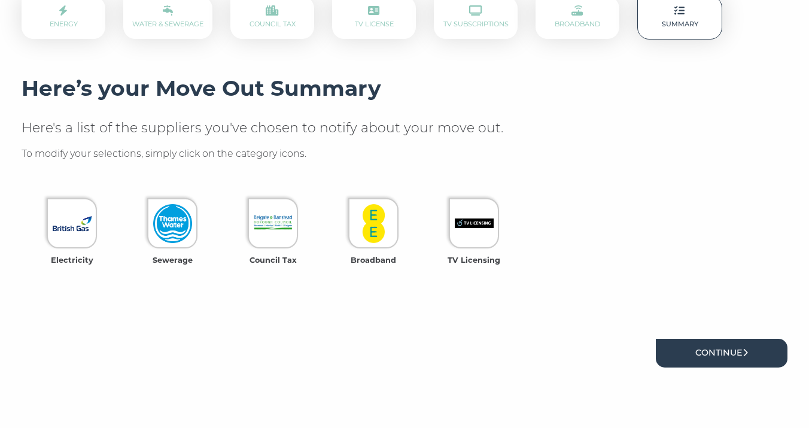
click at [702, 339] on link "Continue" at bounding box center [722, 353] width 132 height 28
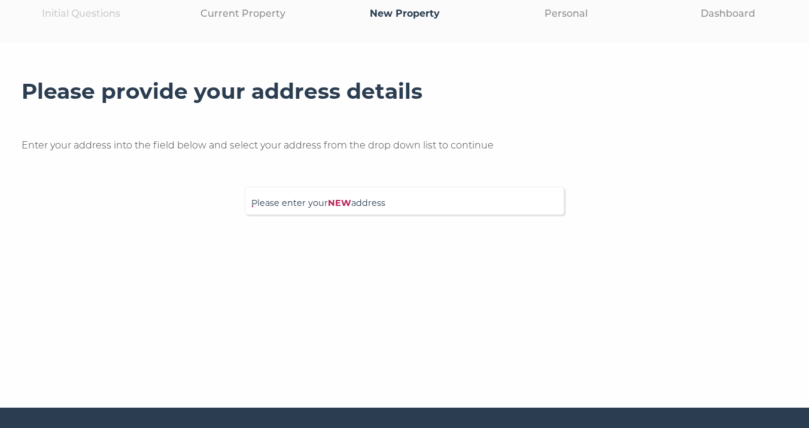
scroll to position [134, 0]
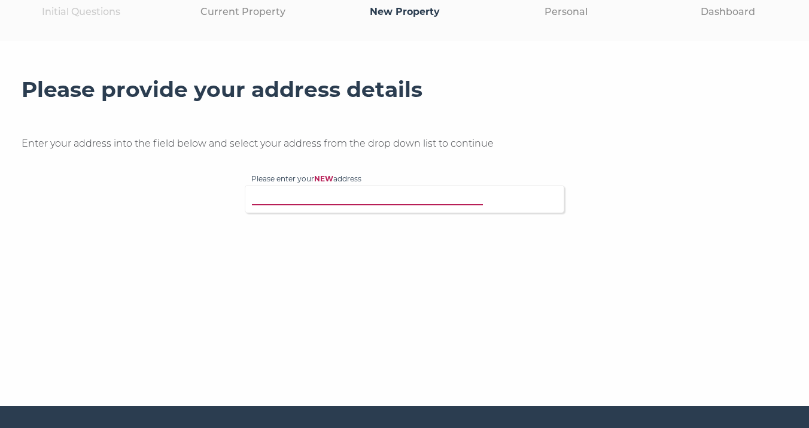
click at [343, 203] on input "Please enter your NEW address" at bounding box center [379, 197] width 257 height 12
click at [342, 200] on input "Please enter your NEW address" at bounding box center [379, 197] width 257 height 12
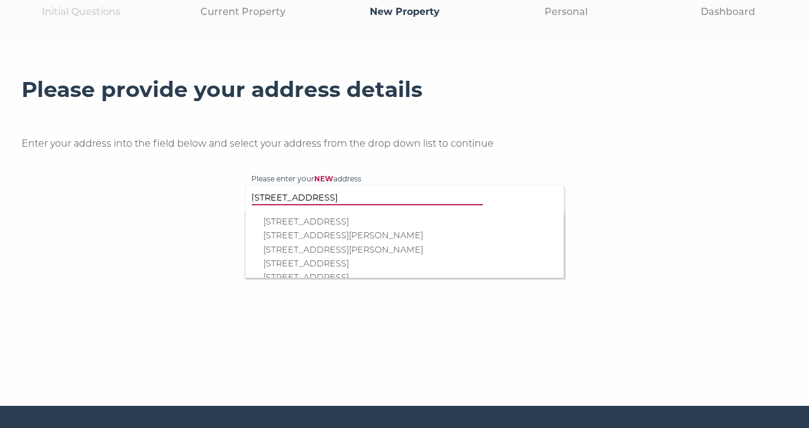
type input "2 loxford road"
click at [353, 224] on p "2 Loxford Road, Caterham, CR3 6BH" at bounding box center [410, 222] width 294 height 14
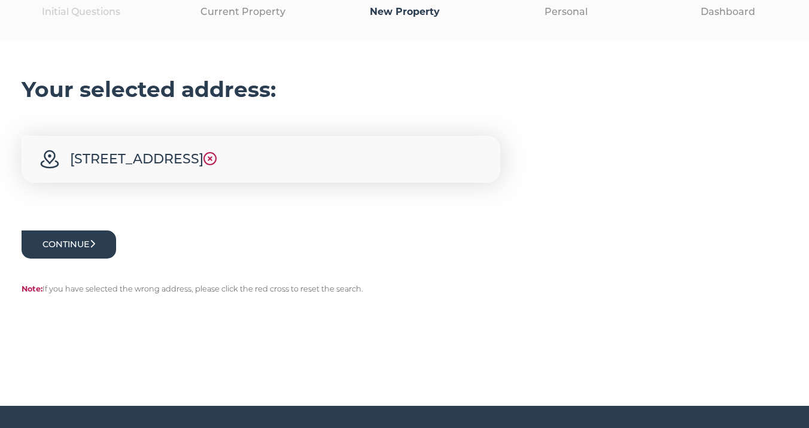
click at [84, 249] on button "Continue" at bounding box center [69, 244] width 95 height 28
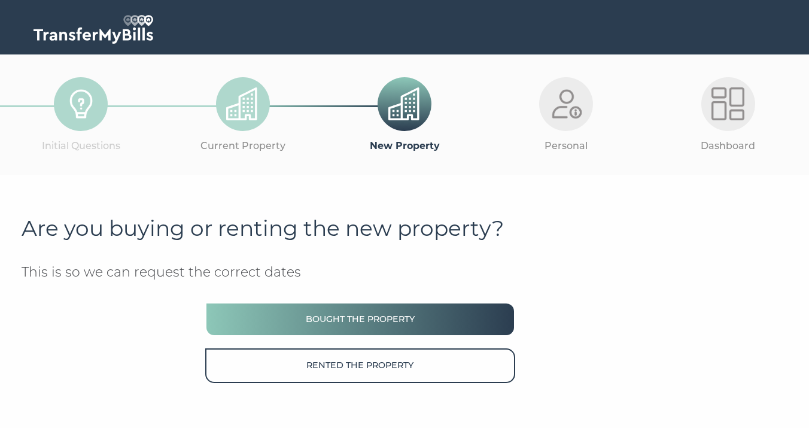
click at [343, 319] on button "Bought the property" at bounding box center [360, 319] width 310 height 34
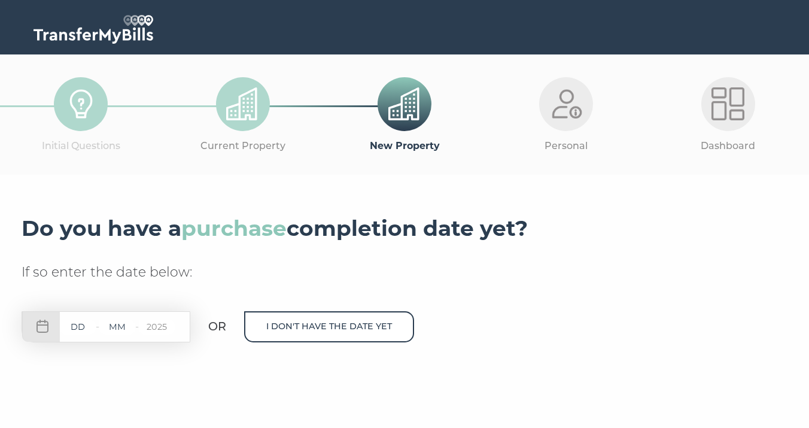
click at [80, 323] on input "text" at bounding box center [78, 326] width 36 height 15
type input "04"
click at [121, 327] on input "text" at bounding box center [117, 326] width 36 height 15
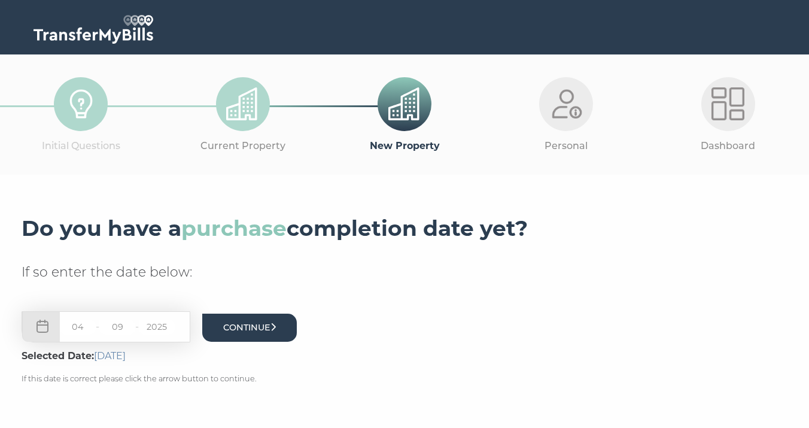
type input "09"
click at [270, 330] on button "Continue" at bounding box center [249, 327] width 95 height 28
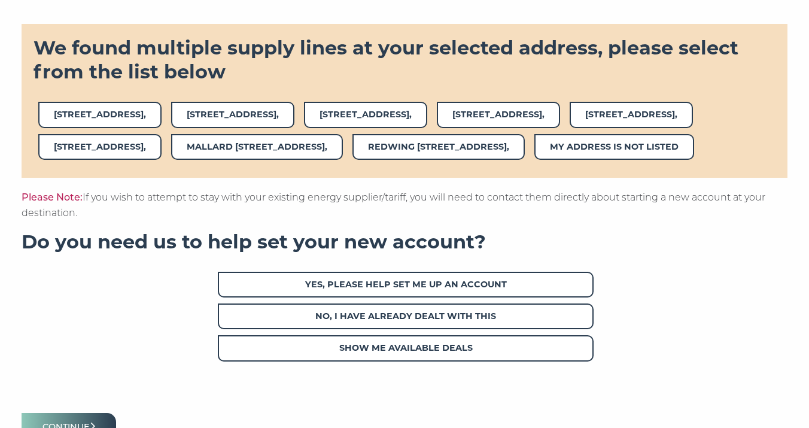
scroll to position [540, 0]
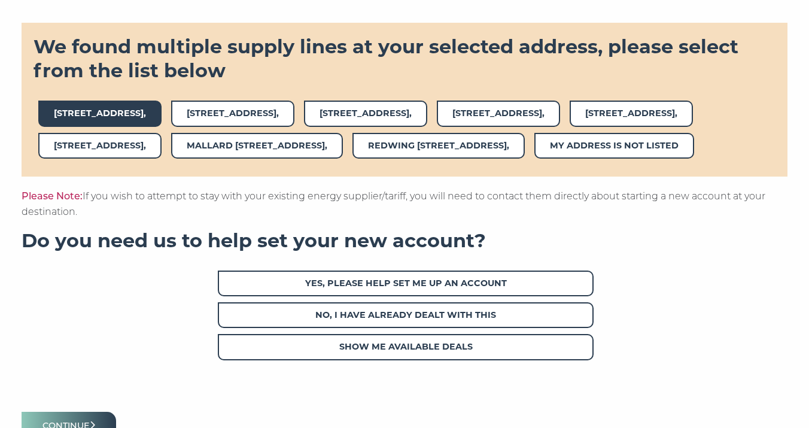
click at [94, 114] on span "2,LOXFORD ROAD," at bounding box center [99, 114] width 123 height 26
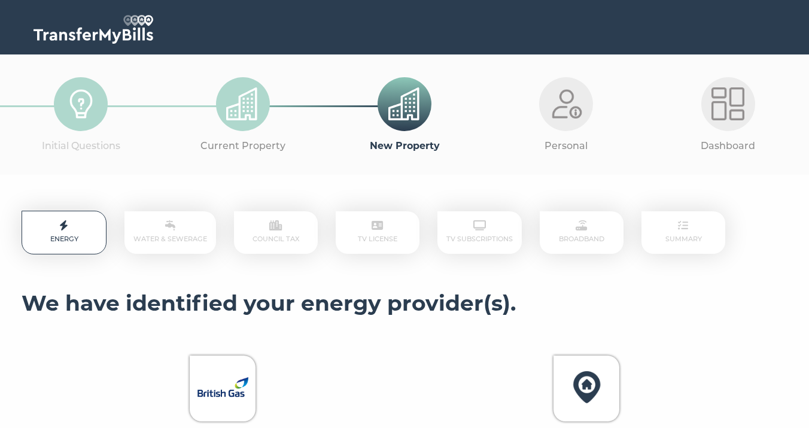
scroll to position [504, 0]
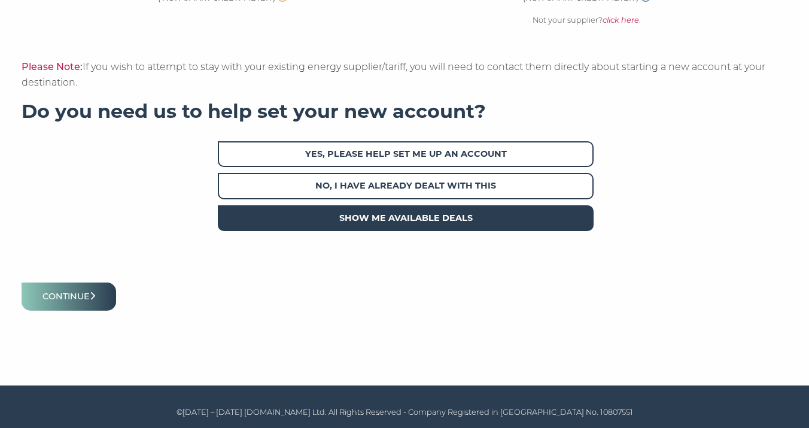
click at [400, 220] on span "Show me available deals" at bounding box center [406, 218] width 376 height 26
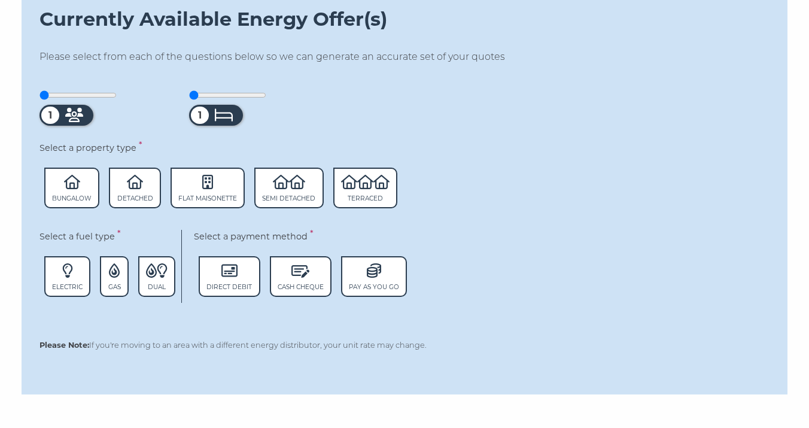
scroll to position [641, 0]
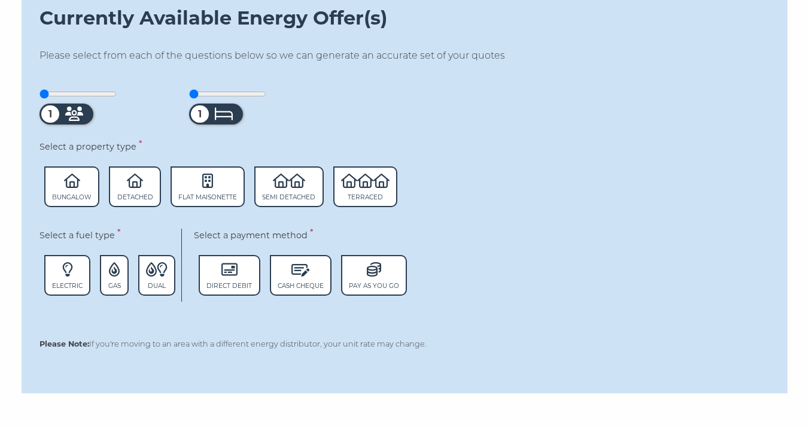
click at [77, 117] on icon at bounding box center [74, 113] width 18 height 14
drag, startPoint x: 53, startPoint y: 121, endPoint x: 71, endPoint y: 119, distance: 18.6
click at [71, 119] on div "1" at bounding box center [66, 113] width 54 height 21
drag, startPoint x: 46, startPoint y: 94, endPoint x: 88, endPoint y: 94, distance: 41.9
type input "3"
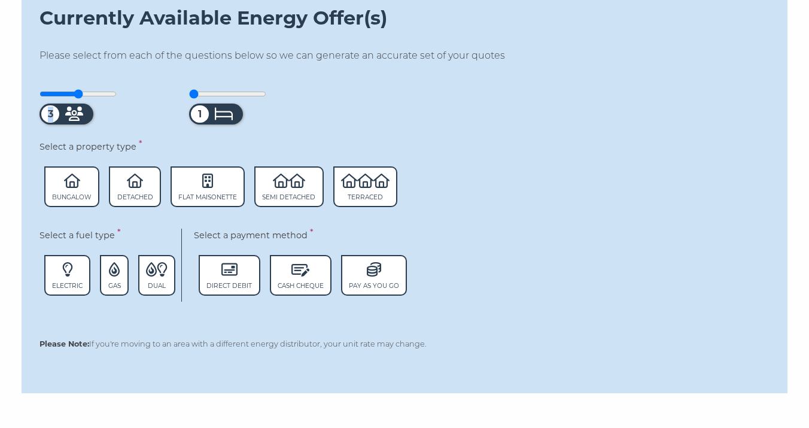
click at [88, 94] on input "range" at bounding box center [77, 94] width 77 height 10
drag, startPoint x: 196, startPoint y: 92, endPoint x: 261, endPoint y: 95, distance: 65.8
type input "4"
click at [261, 95] on input "range" at bounding box center [227, 94] width 77 height 10
click at [127, 186] on icon at bounding box center [135, 180] width 16 height 14
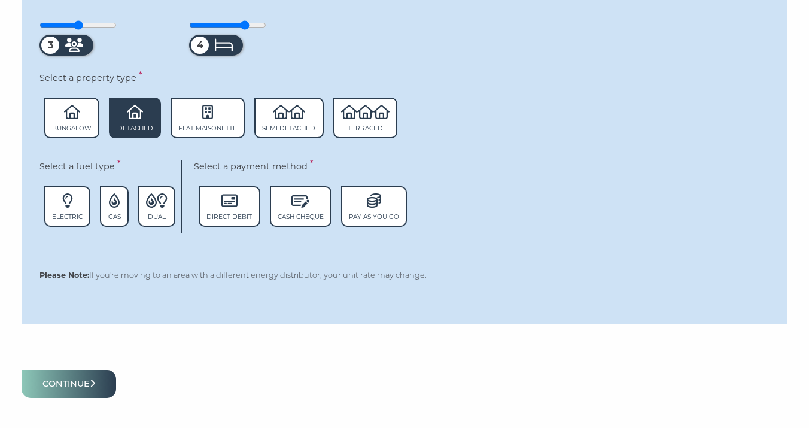
scroll to position [726, 0]
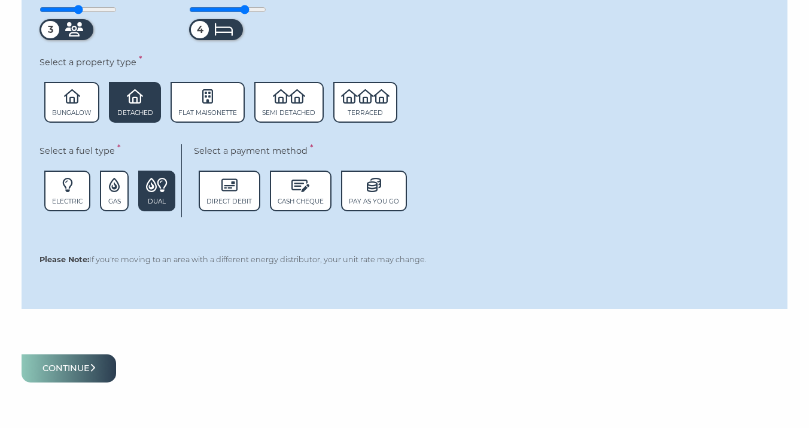
click at [152, 188] on icon at bounding box center [151, 185] width 11 height 14
click at [249, 200] on span "Direct Debit" at bounding box center [228, 201] width 45 height 8
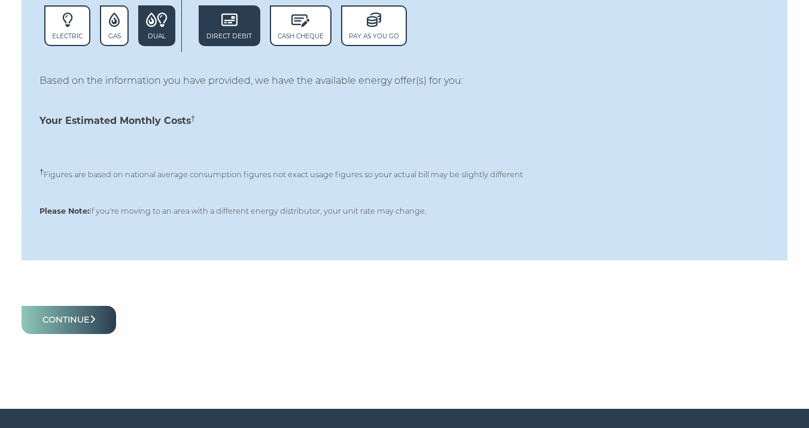
scroll to position [918, 0]
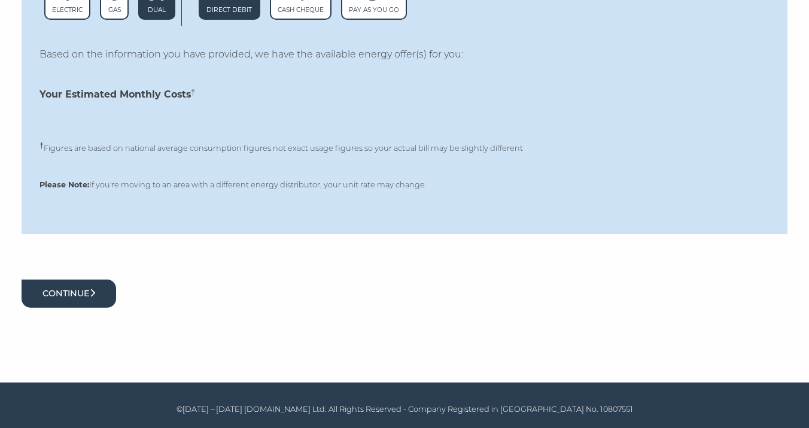
click at [81, 287] on button "Continue" at bounding box center [69, 293] width 95 height 28
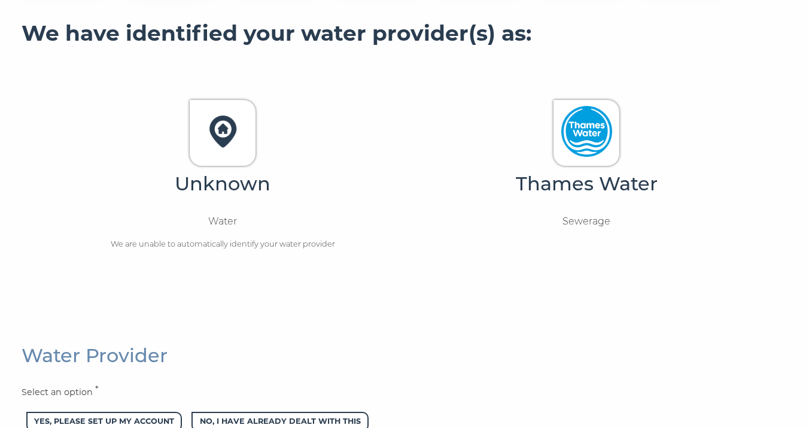
scroll to position [279, 0]
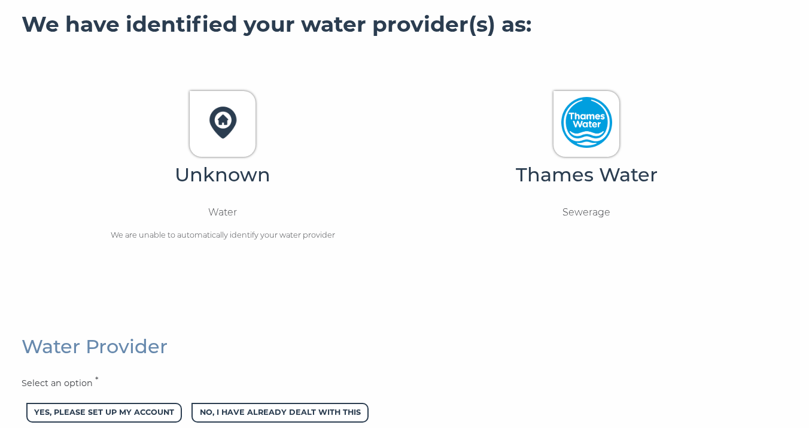
click at [581, 123] on img at bounding box center [586, 122] width 51 height 51
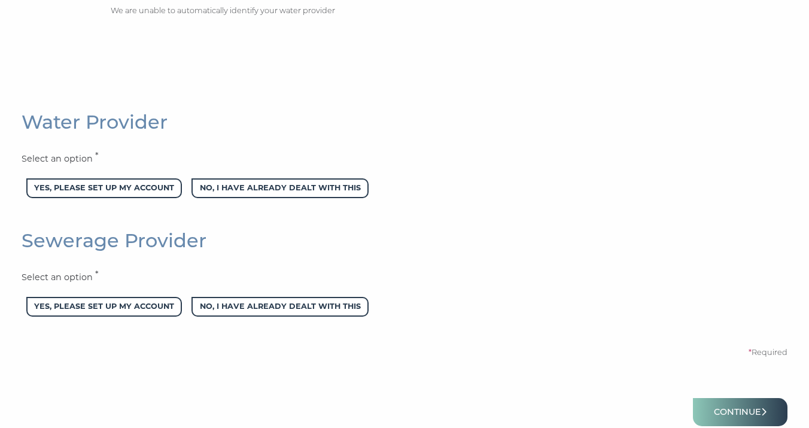
scroll to position [504, 0]
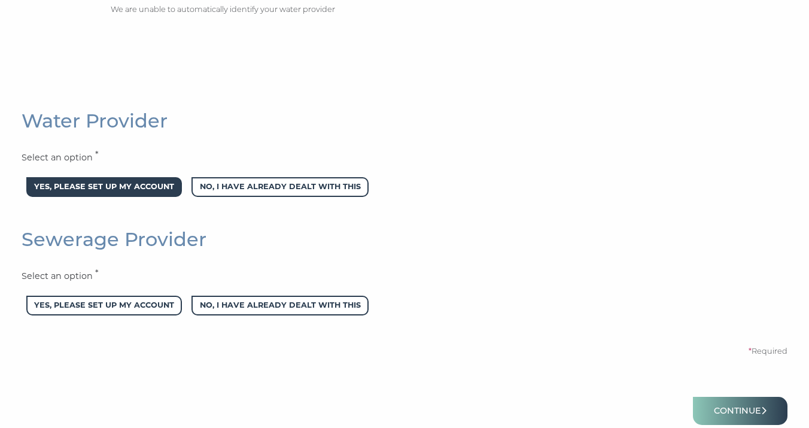
click at [136, 188] on span "Yes, please set up my account" at bounding box center [104, 187] width 156 height 20
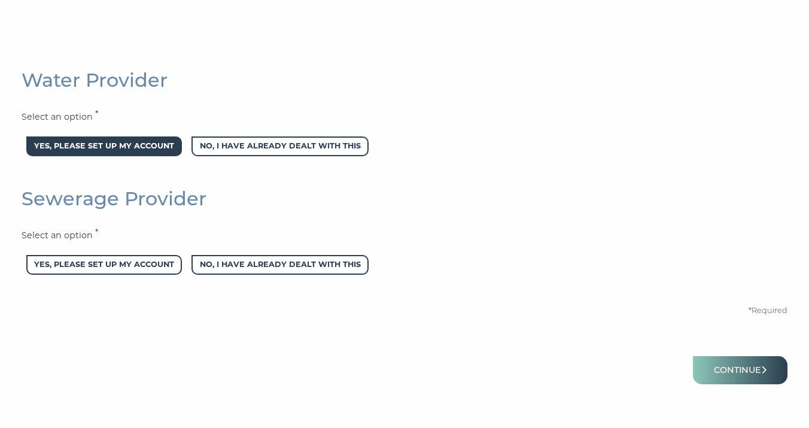
scroll to position [601, 0]
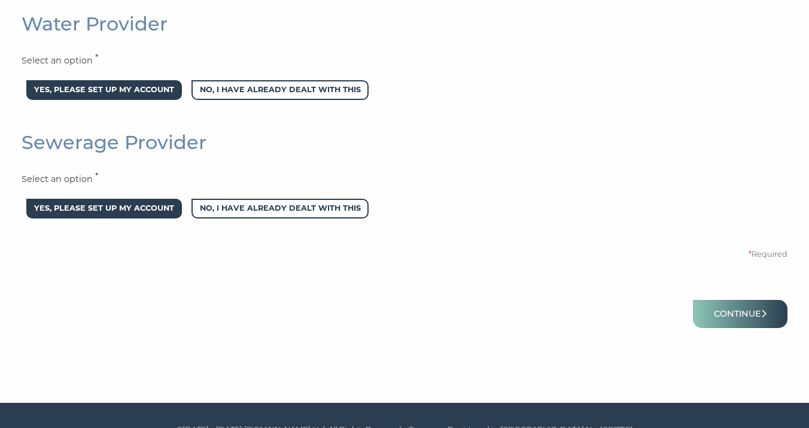
click at [136, 205] on span "Yes, please set up my account" at bounding box center [104, 209] width 156 height 20
click at [741, 310] on button "Continue" at bounding box center [740, 314] width 95 height 28
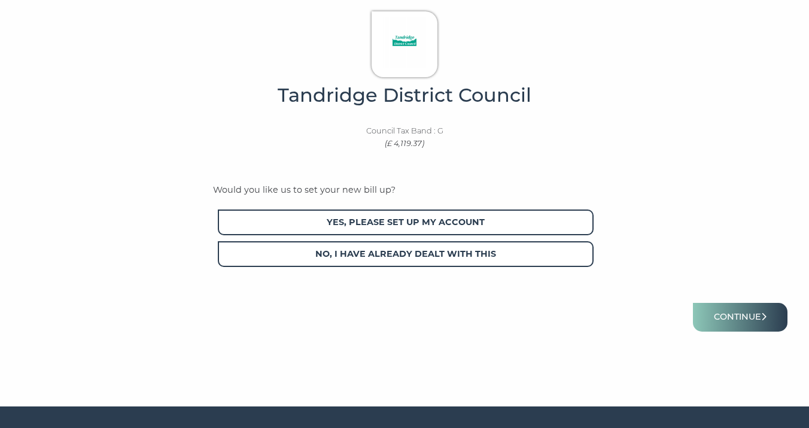
scroll to position [352, 0]
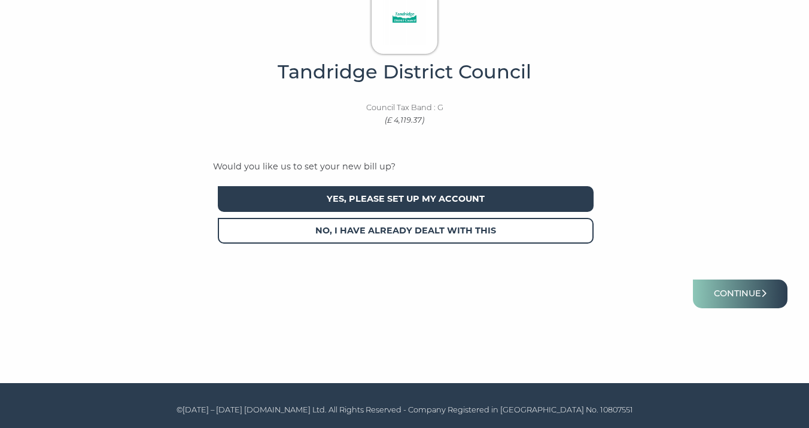
click at [458, 196] on span "Yes, please set up my account" at bounding box center [406, 199] width 376 height 26
click at [763, 307] on button "Continue" at bounding box center [740, 293] width 95 height 28
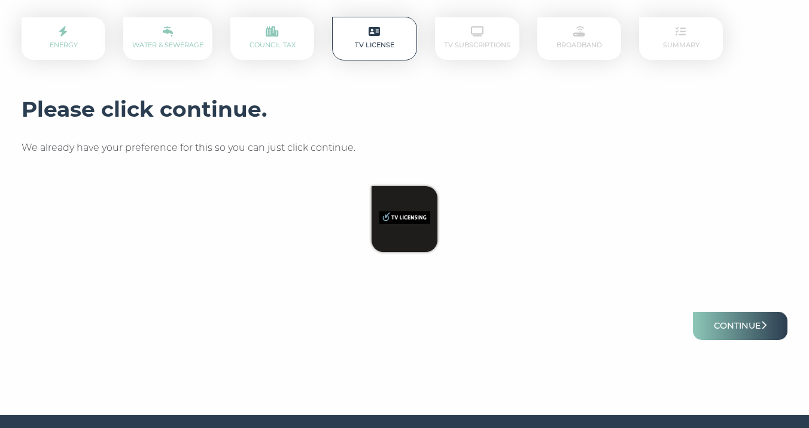
scroll to position [195, 0]
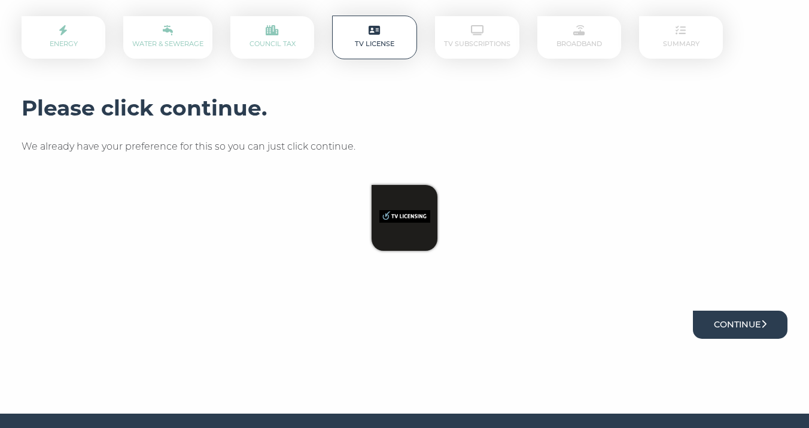
click at [759, 310] on button "Continue" at bounding box center [740, 324] width 95 height 28
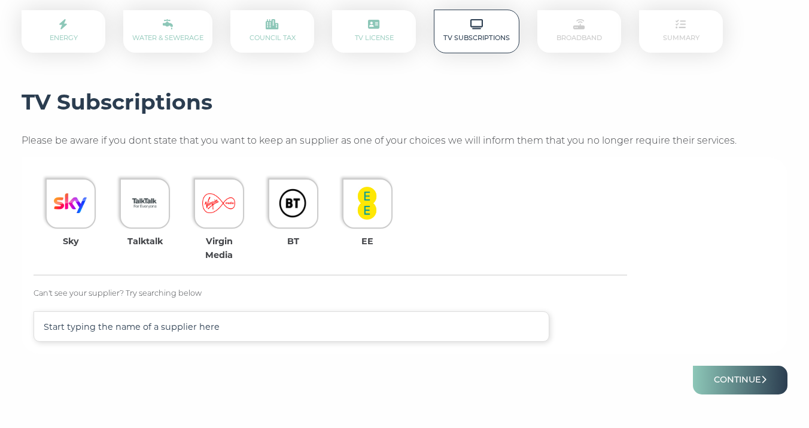
scroll to position [212, 0]
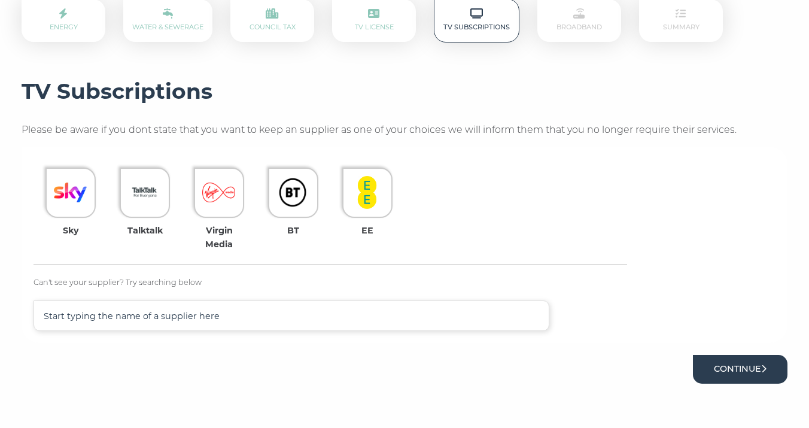
click at [711, 363] on button "Continue" at bounding box center [740, 369] width 95 height 28
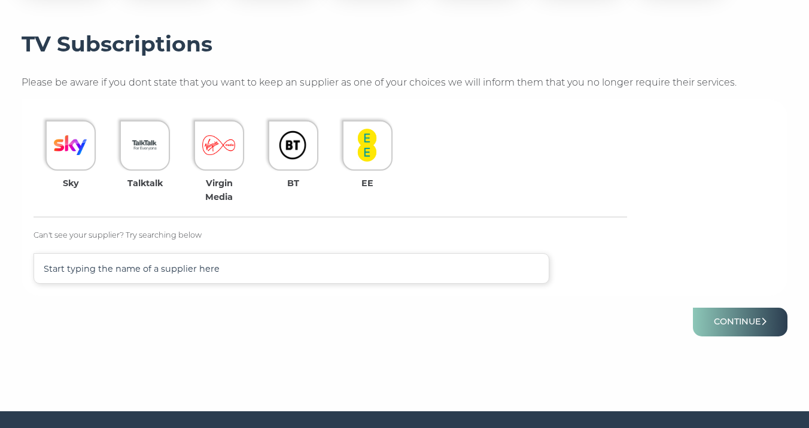
scroll to position [261, 0]
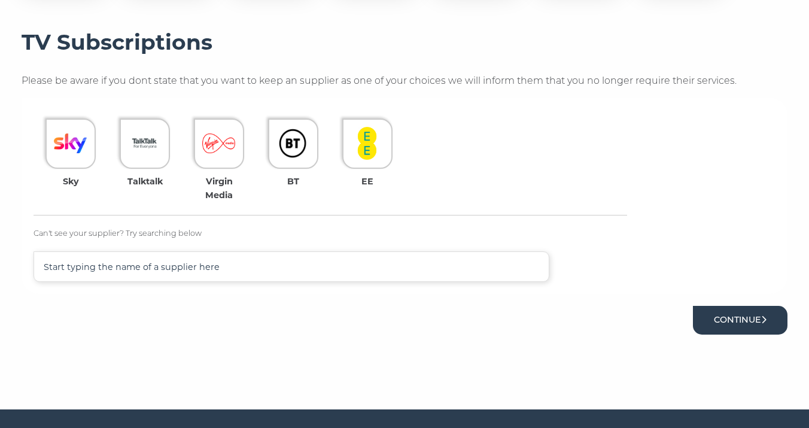
click at [709, 327] on button "Continue" at bounding box center [740, 320] width 95 height 28
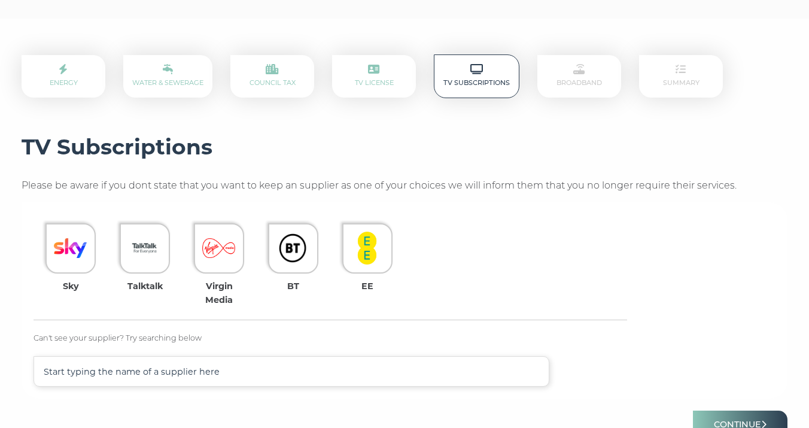
scroll to position [163, 0]
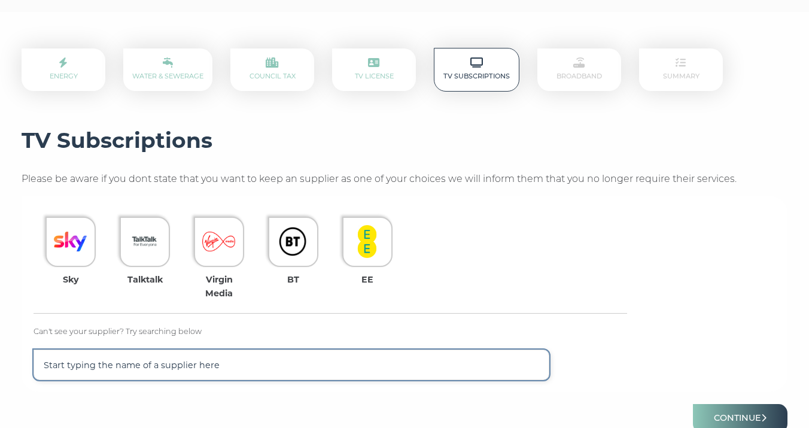
click at [276, 366] on input "text" at bounding box center [292, 364] width 516 height 31
type input "net"
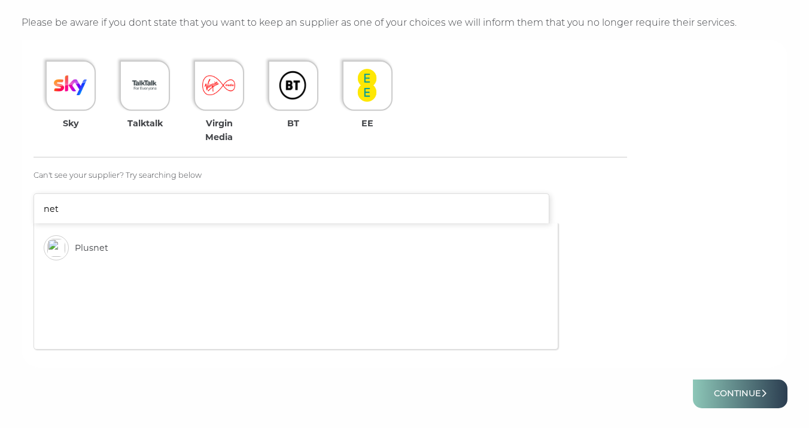
scroll to position [322, 0]
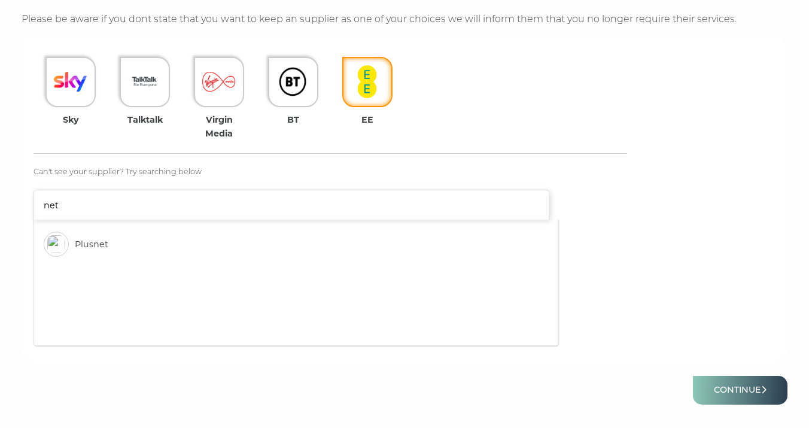
click at [370, 86] on img at bounding box center [367, 81] width 33 height 33
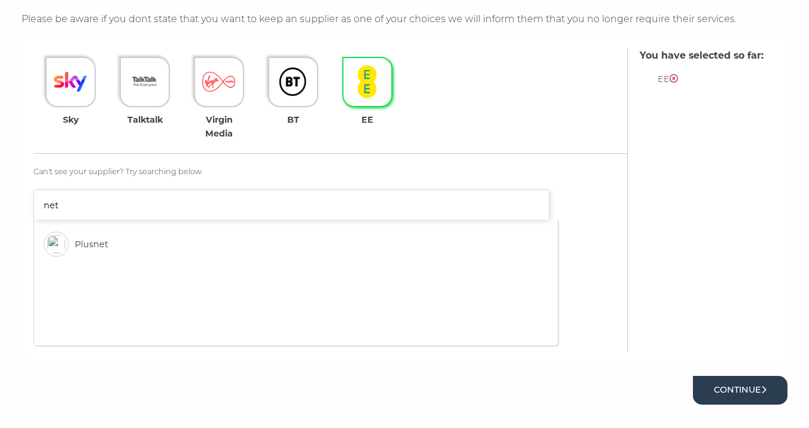
click at [718, 390] on button "Continue" at bounding box center [740, 390] width 95 height 28
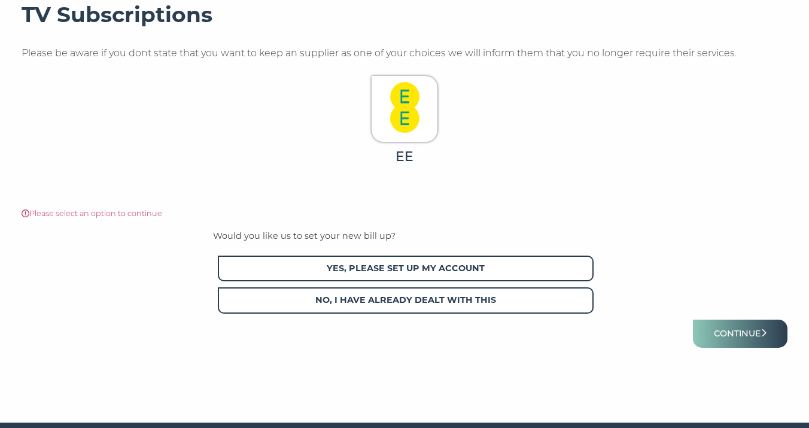
scroll to position [291, 0]
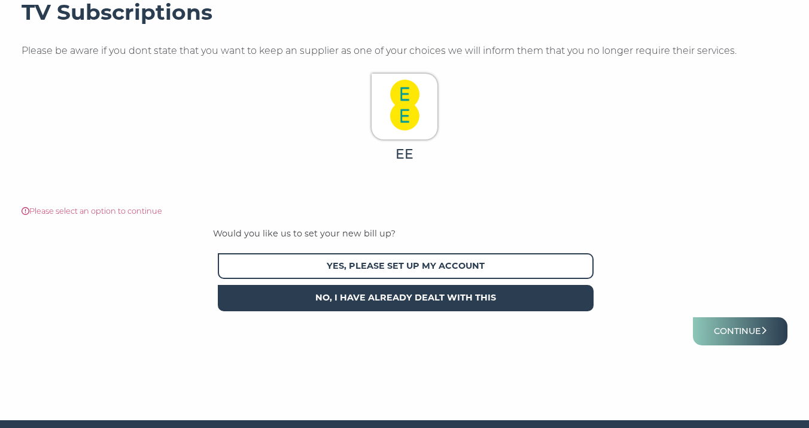
click at [465, 298] on span "No, I have already dealt with this" at bounding box center [406, 298] width 376 height 26
click at [727, 327] on button "Continue" at bounding box center [740, 331] width 95 height 28
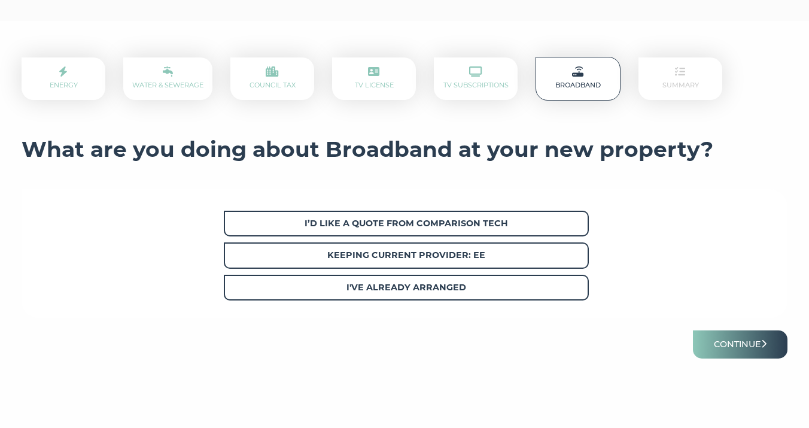
scroll to position [159, 0]
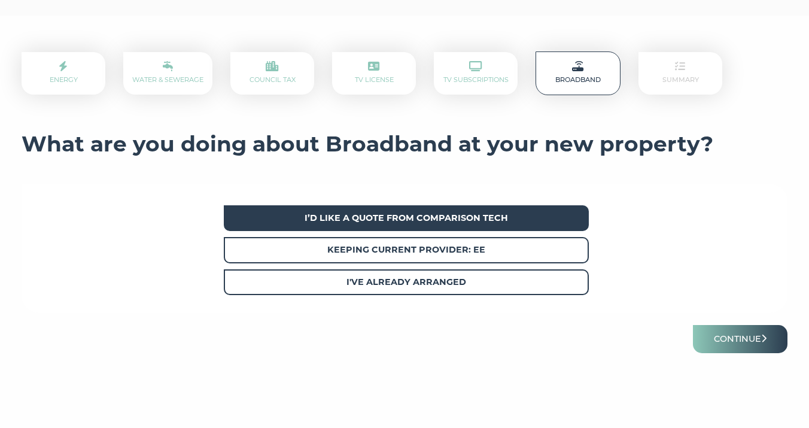
click at [447, 224] on span "I’d like a quote from Comparison Tech" at bounding box center [406, 218] width 365 height 26
click at [741, 340] on button "Continue" at bounding box center [740, 339] width 95 height 28
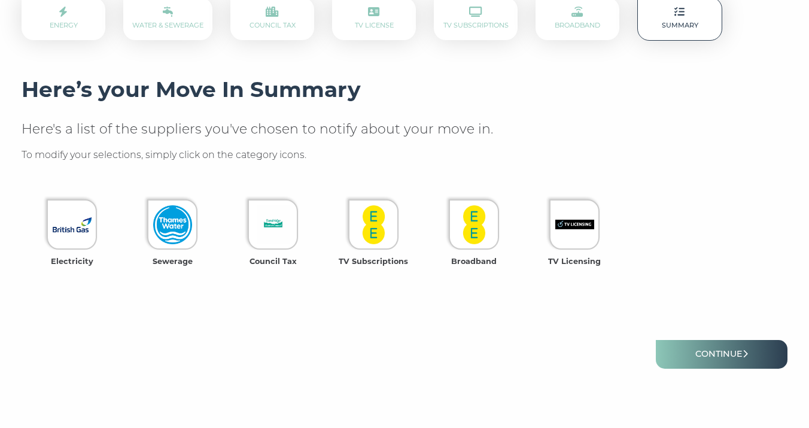
scroll to position [230, 0]
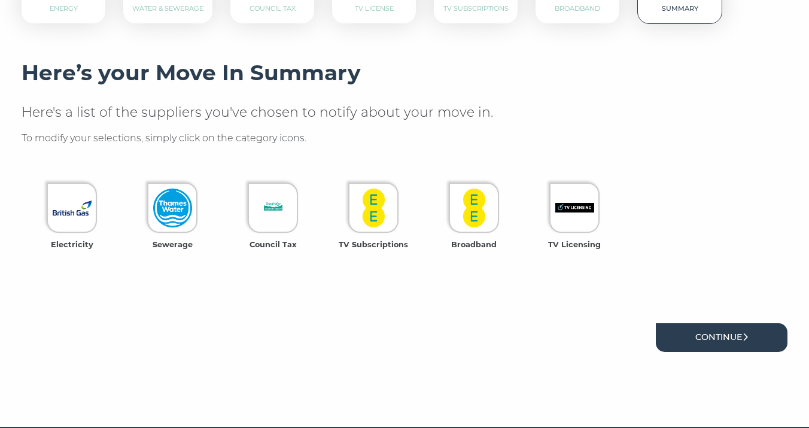
click at [720, 323] on link "Continue" at bounding box center [722, 337] width 132 height 28
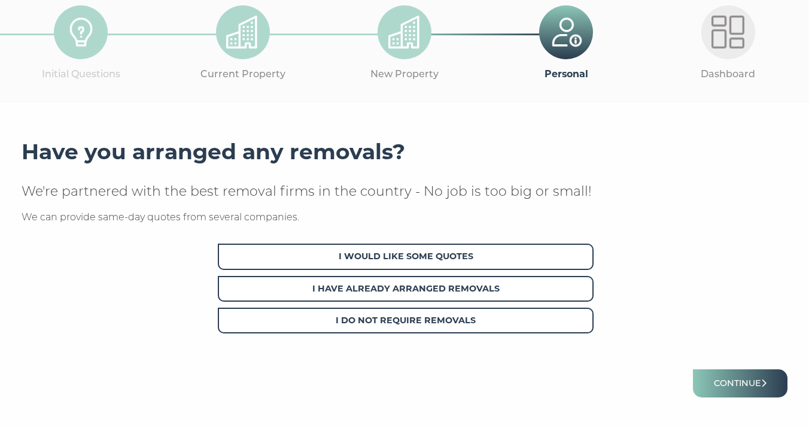
scroll to position [81, 0]
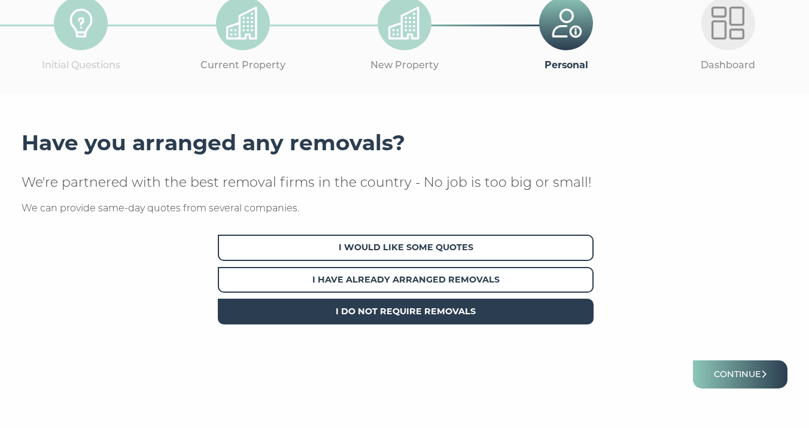
click at [453, 313] on span "I Do Not Require Removals" at bounding box center [406, 312] width 376 height 26
click at [754, 370] on button "Continue" at bounding box center [740, 374] width 95 height 28
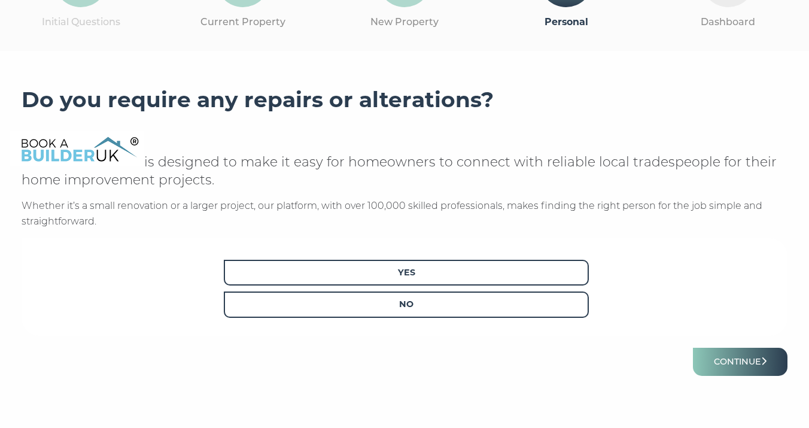
scroll to position [126, 0]
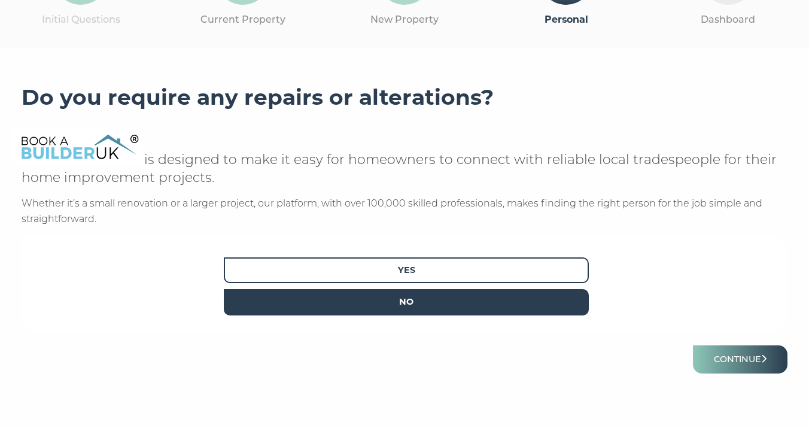
click at [464, 300] on span "No" at bounding box center [406, 302] width 365 height 26
click at [748, 356] on button "Continue" at bounding box center [740, 359] width 95 height 28
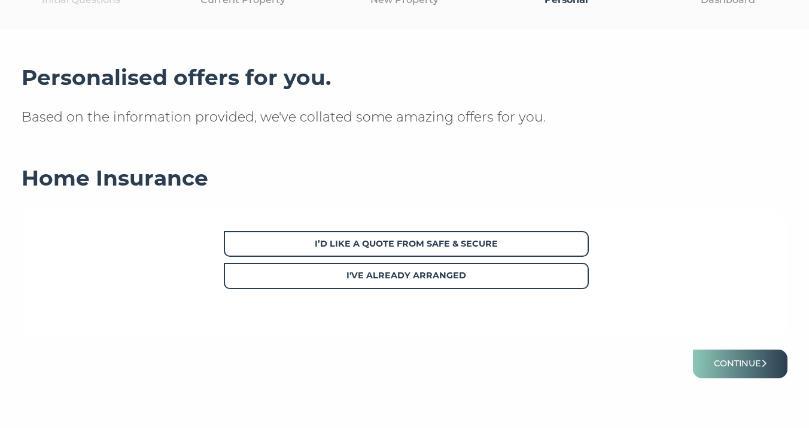
scroll to position [161, 0]
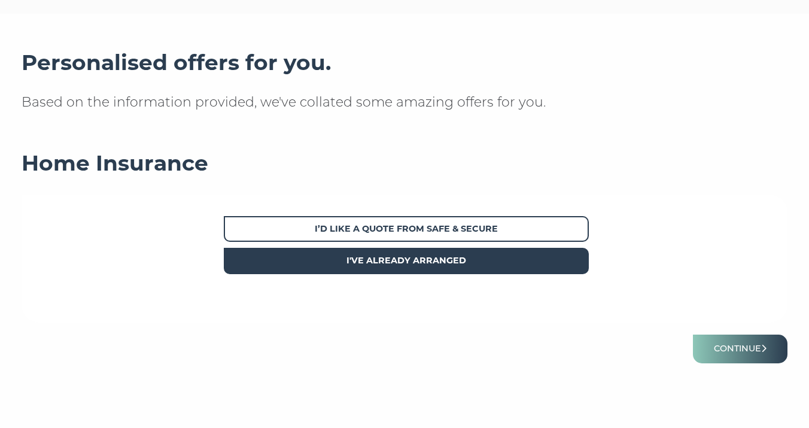
click at [430, 261] on strong "I've already arranged" at bounding box center [406, 260] width 120 height 11
click at [709, 361] on button "Continue" at bounding box center [740, 348] width 95 height 28
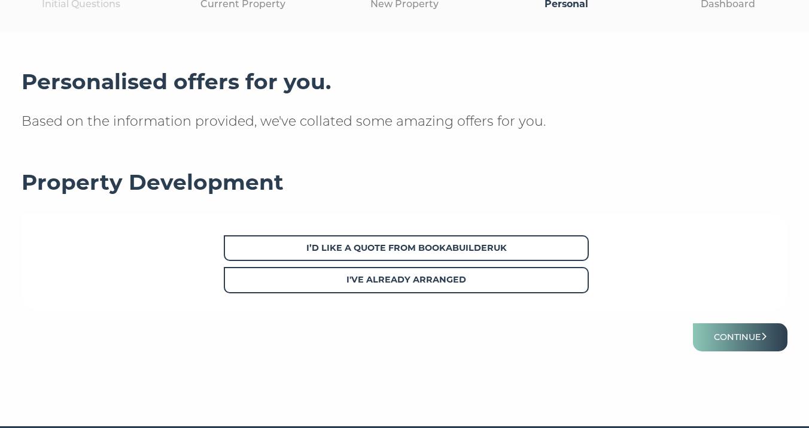
scroll to position [163, 0]
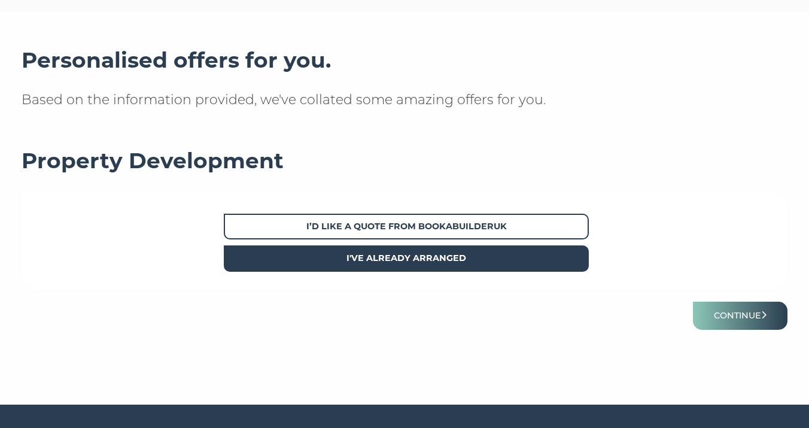
click at [431, 263] on strong "I've already arranged" at bounding box center [406, 257] width 120 height 11
click at [719, 312] on button "Continue" at bounding box center [740, 316] width 95 height 28
